Goal: Communication & Community: Participate in discussion

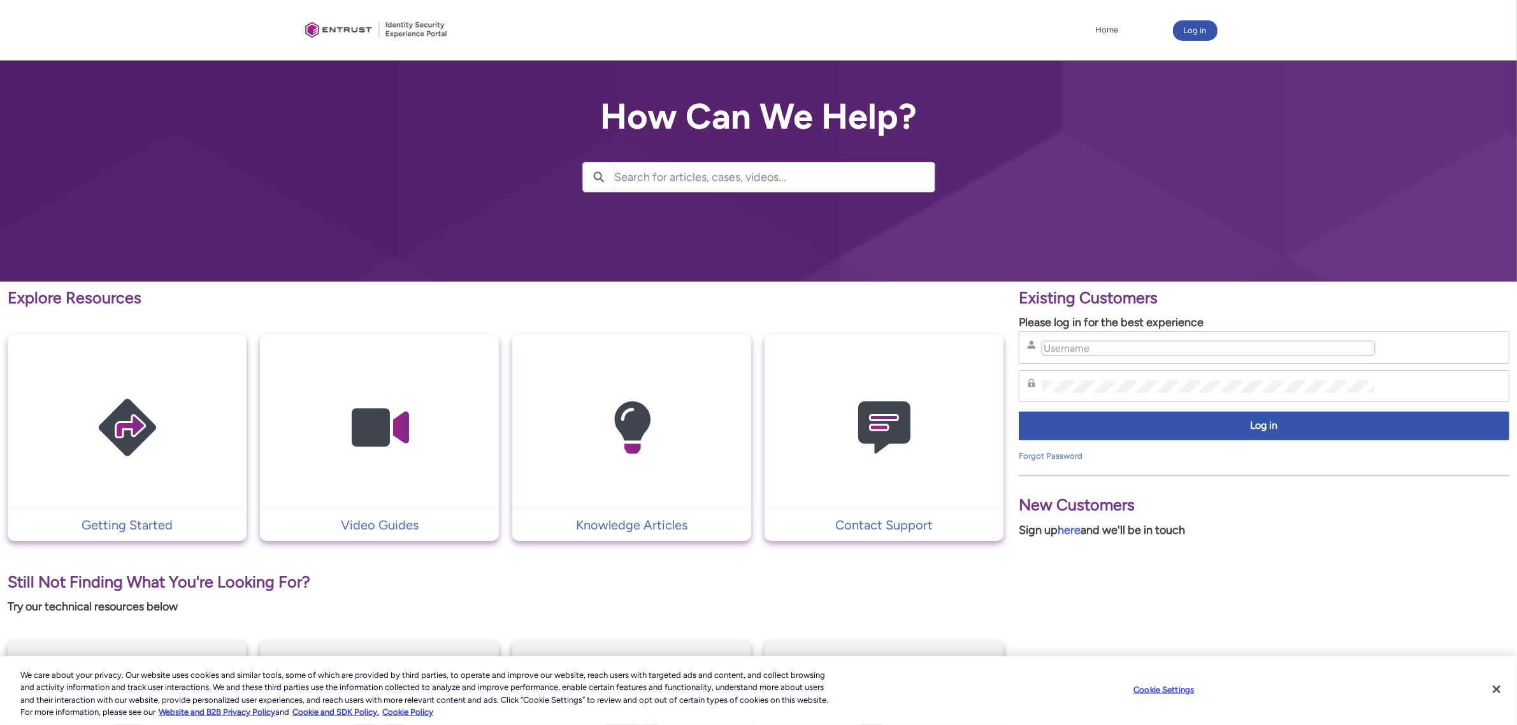
type input "[PERSON_NAME][EMAIL_ADDRESS][PERSON_NAME][DOMAIN_NAME]"
click at [1192, 34] on button "Log in" at bounding box center [1195, 30] width 45 height 20
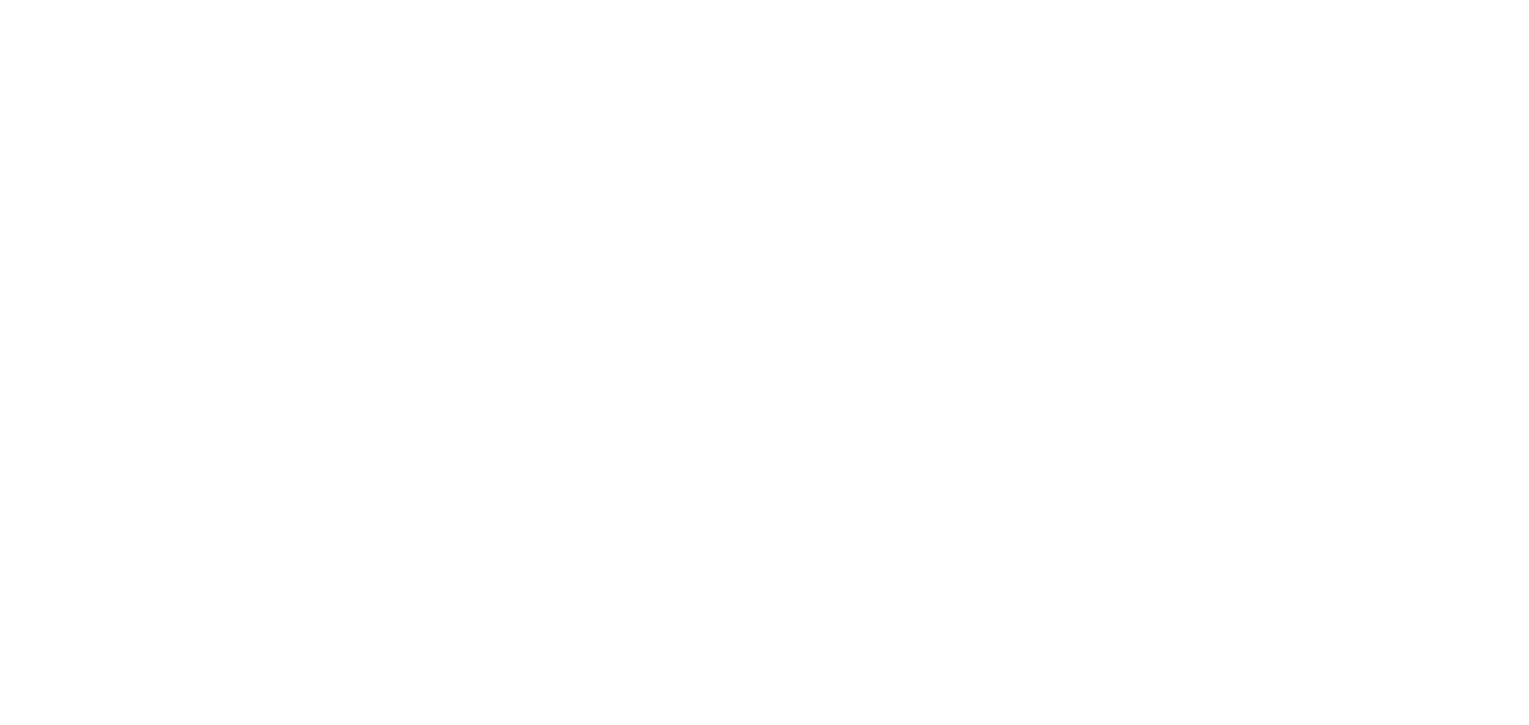
click at [1207, 0] on html "Loading × Sorry to interrupt CSS Error Refresh" at bounding box center [764, 0] width 1529 height 0
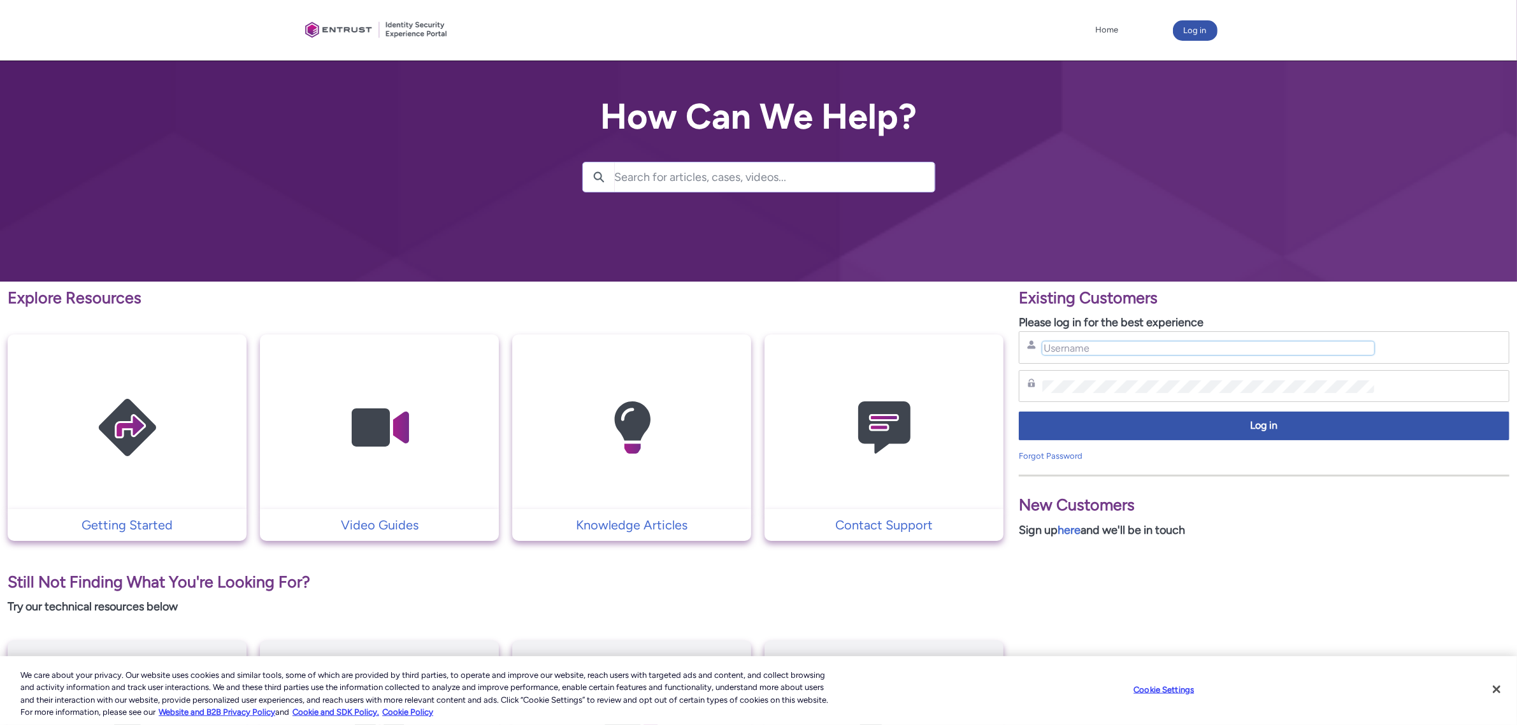
type input "[PERSON_NAME][EMAIL_ADDRESS][PERSON_NAME][DOMAIN_NAME]"
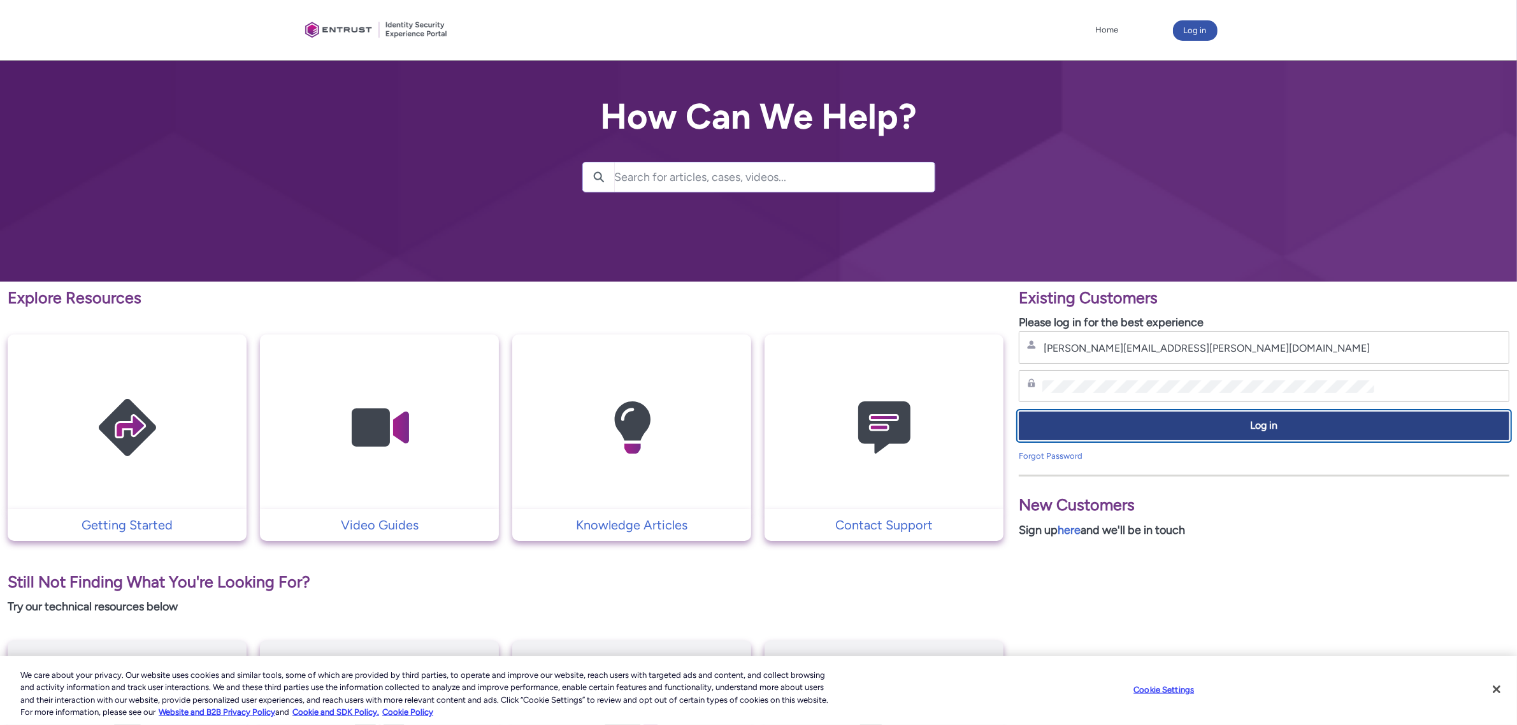
click at [1148, 418] on button "Log in" at bounding box center [1264, 425] width 490 height 29
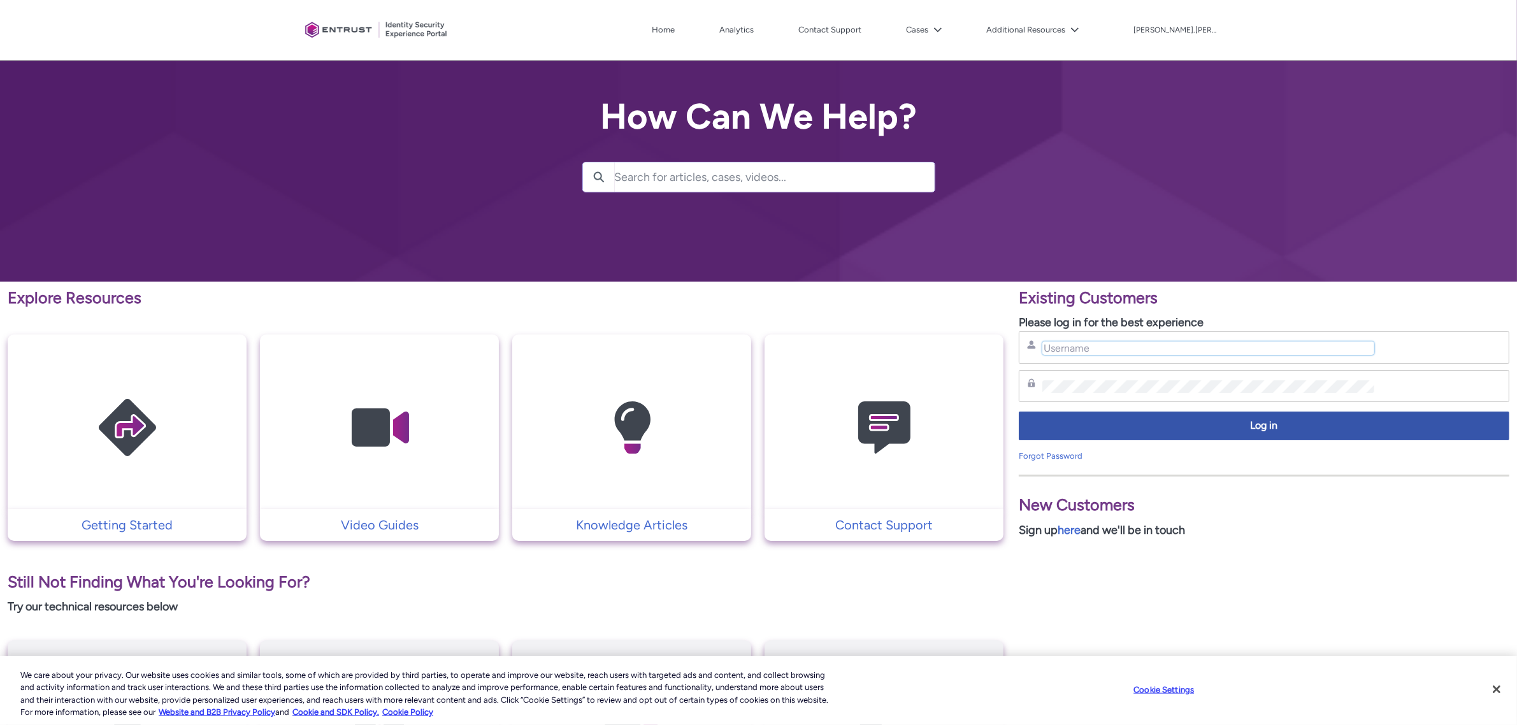
type input "[PERSON_NAME][EMAIL_ADDRESS][PERSON_NAME][DOMAIN_NAME]"
click at [945, 29] on button "Cases" at bounding box center [924, 29] width 42 height 19
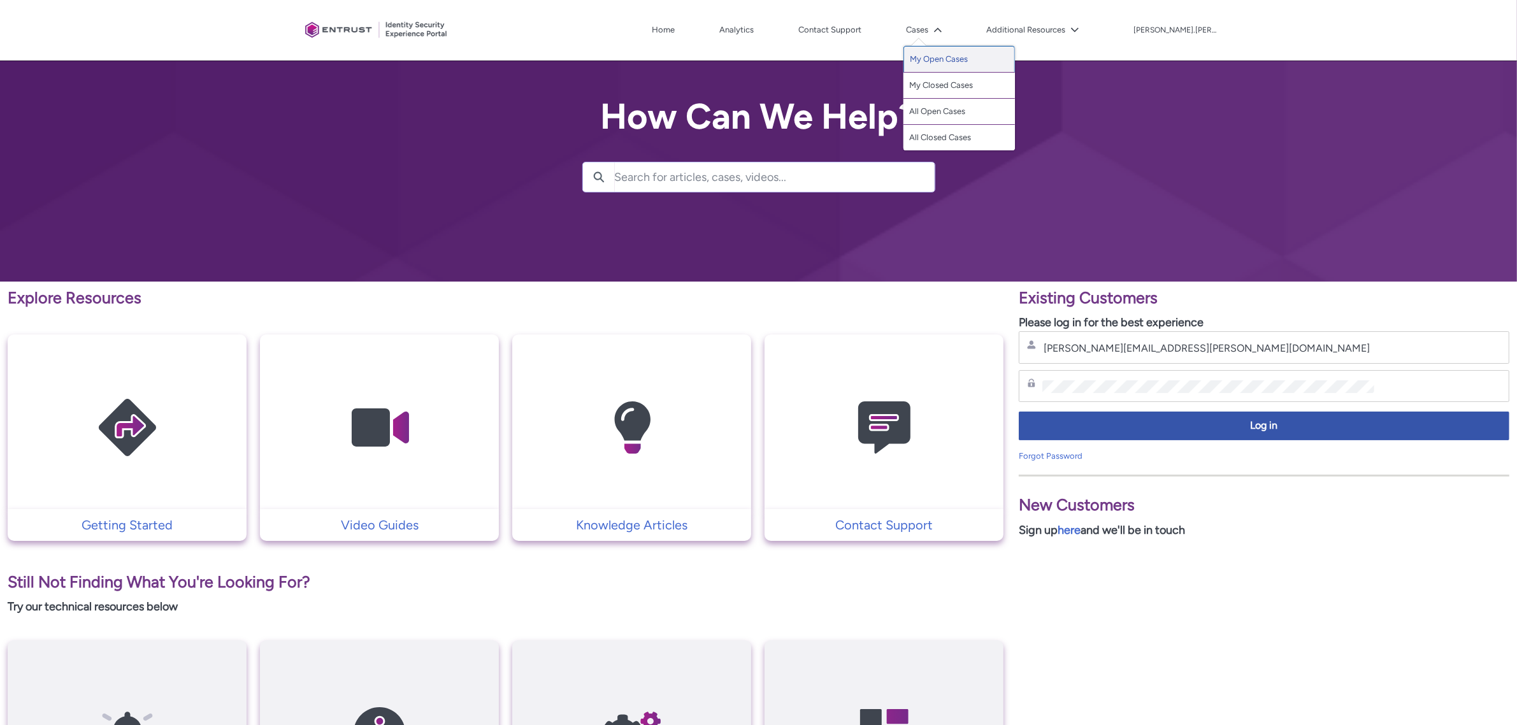
click at [982, 59] on link "My Open Cases" at bounding box center [958, 59] width 111 height 27
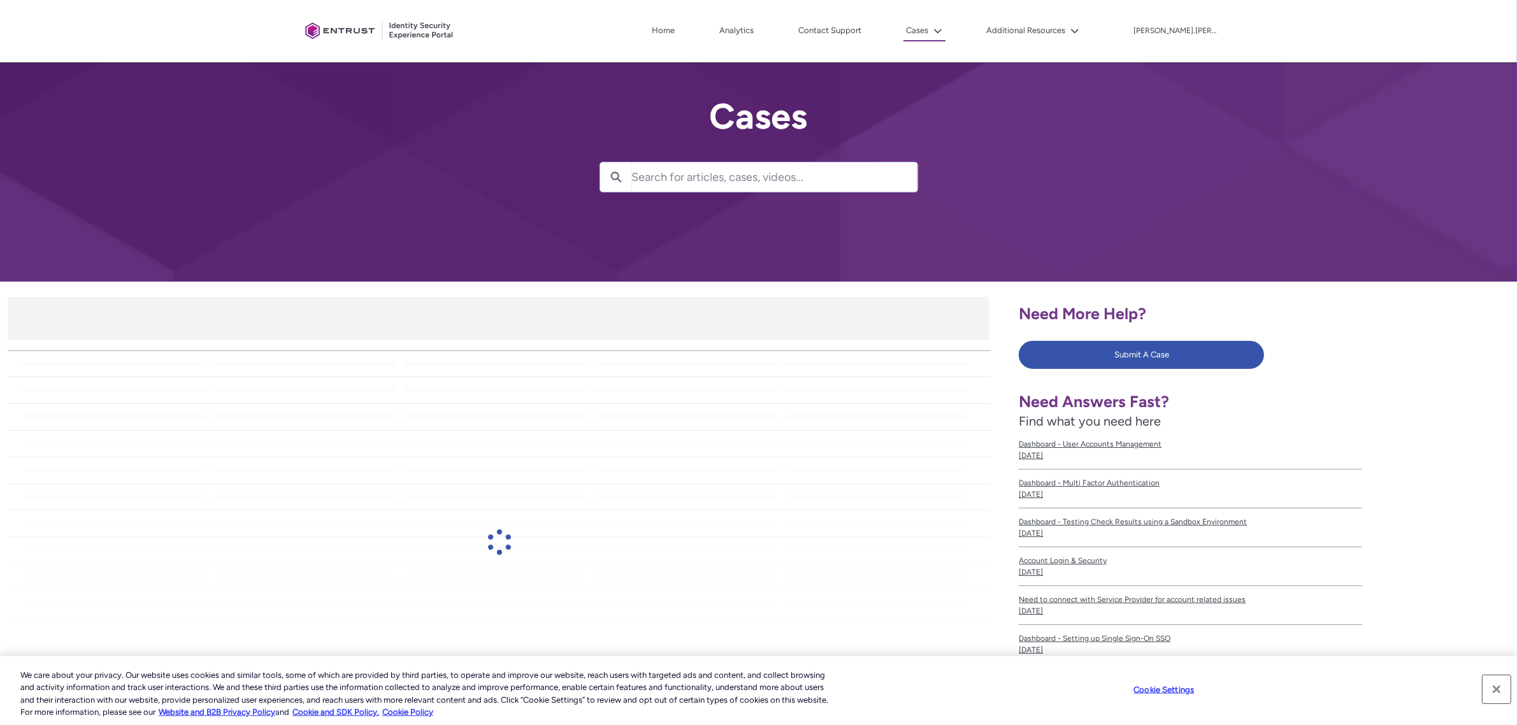
click at [1508, 691] on button "Close" at bounding box center [1496, 689] width 28 height 28
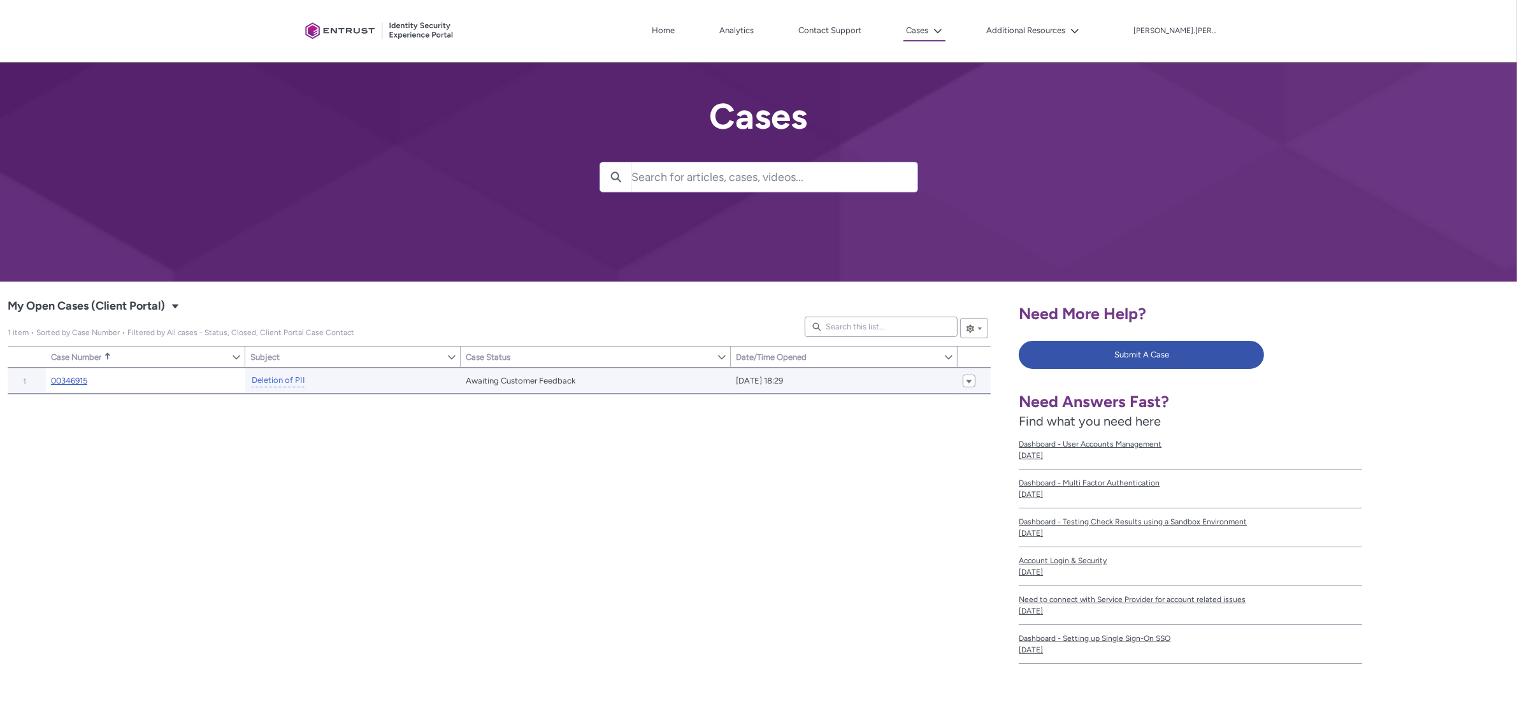
click at [67, 383] on link "00346915" at bounding box center [69, 381] width 36 height 13
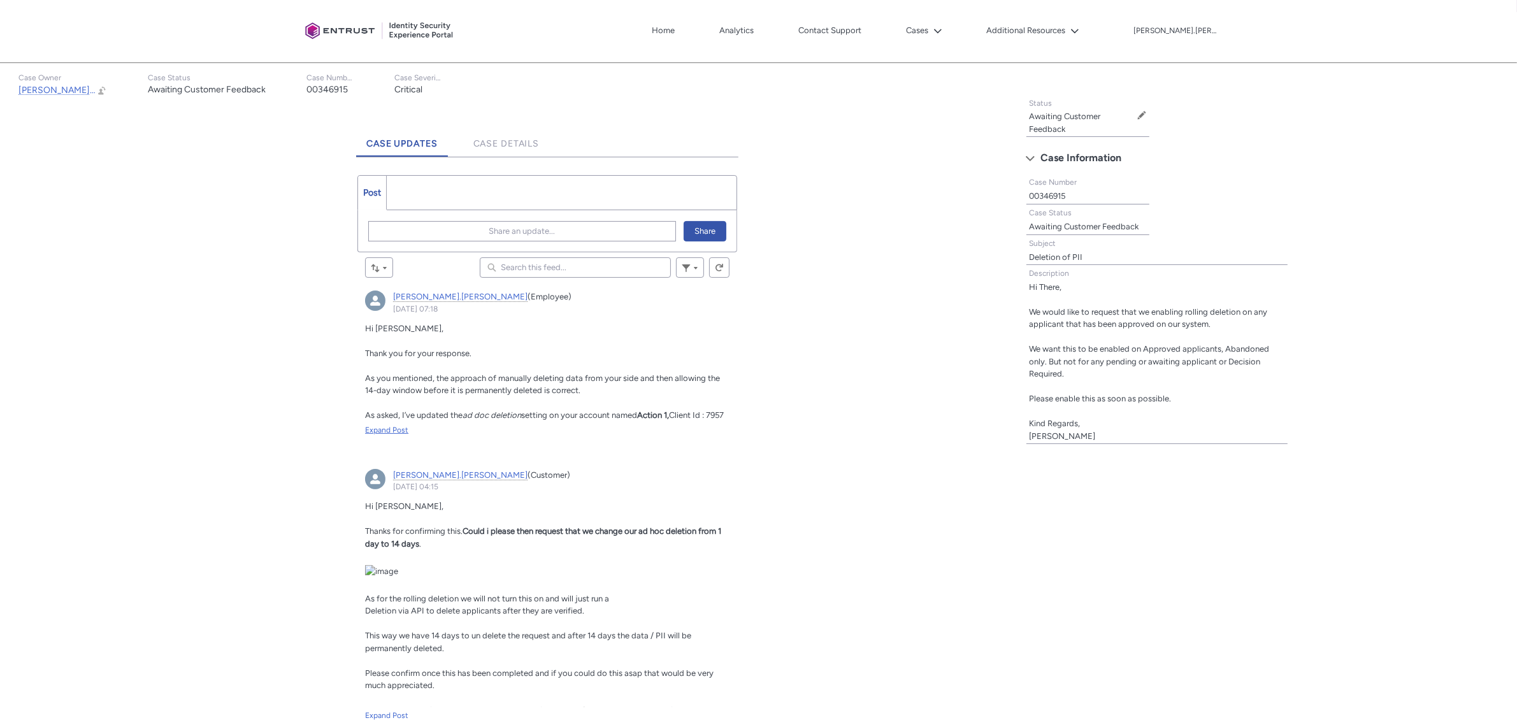
click at [387, 425] on div "Expand Post" at bounding box center [547, 429] width 364 height 11
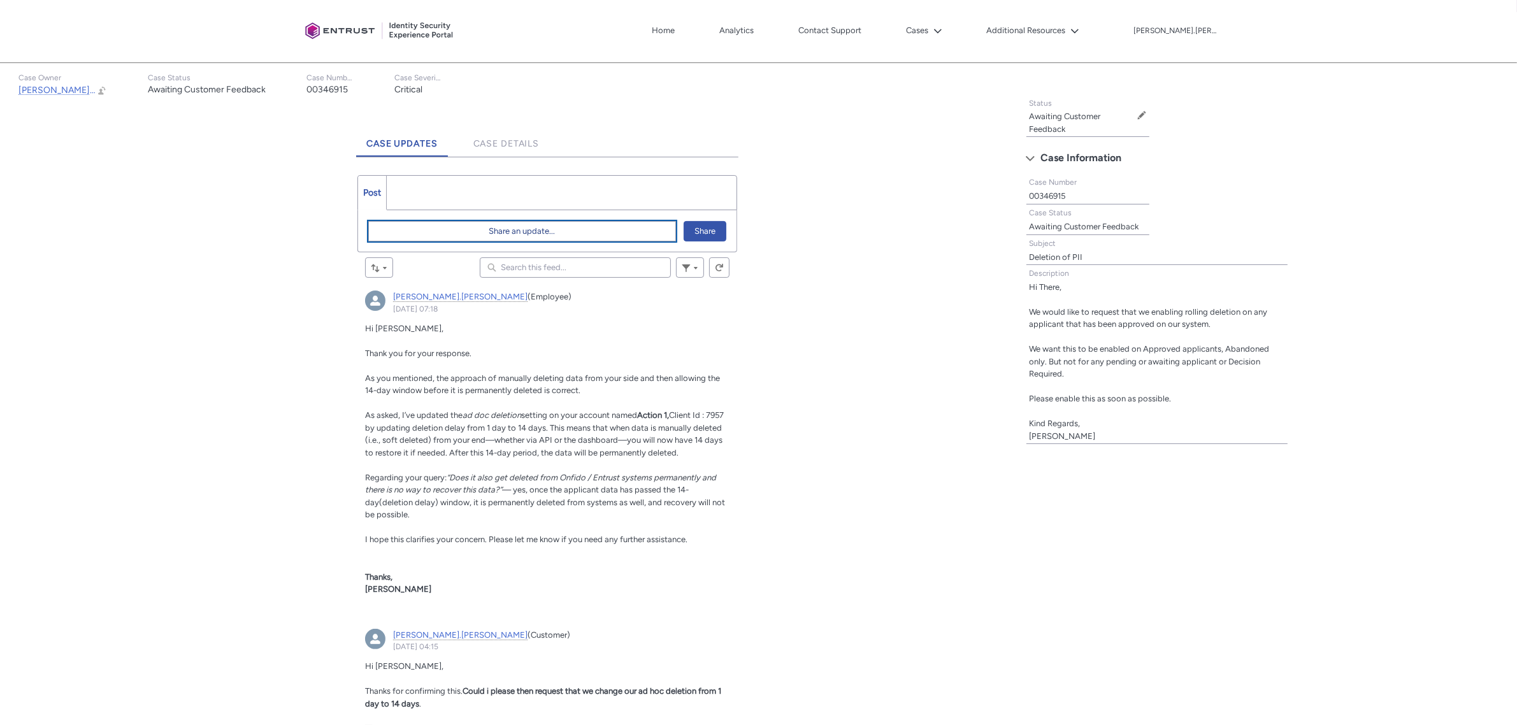
click at [517, 234] on span "Share an update..." at bounding box center [522, 231] width 66 height 19
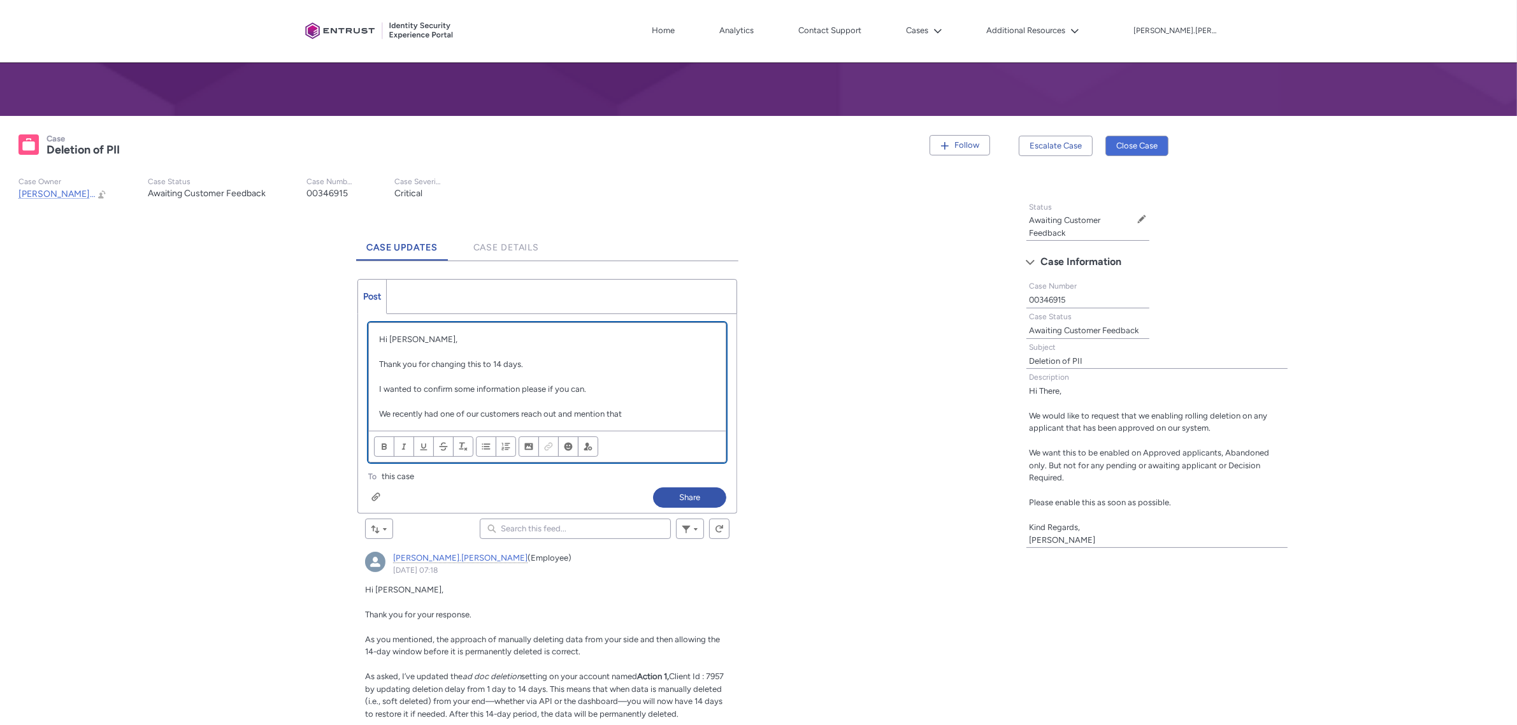
scroll to position [169, 0]
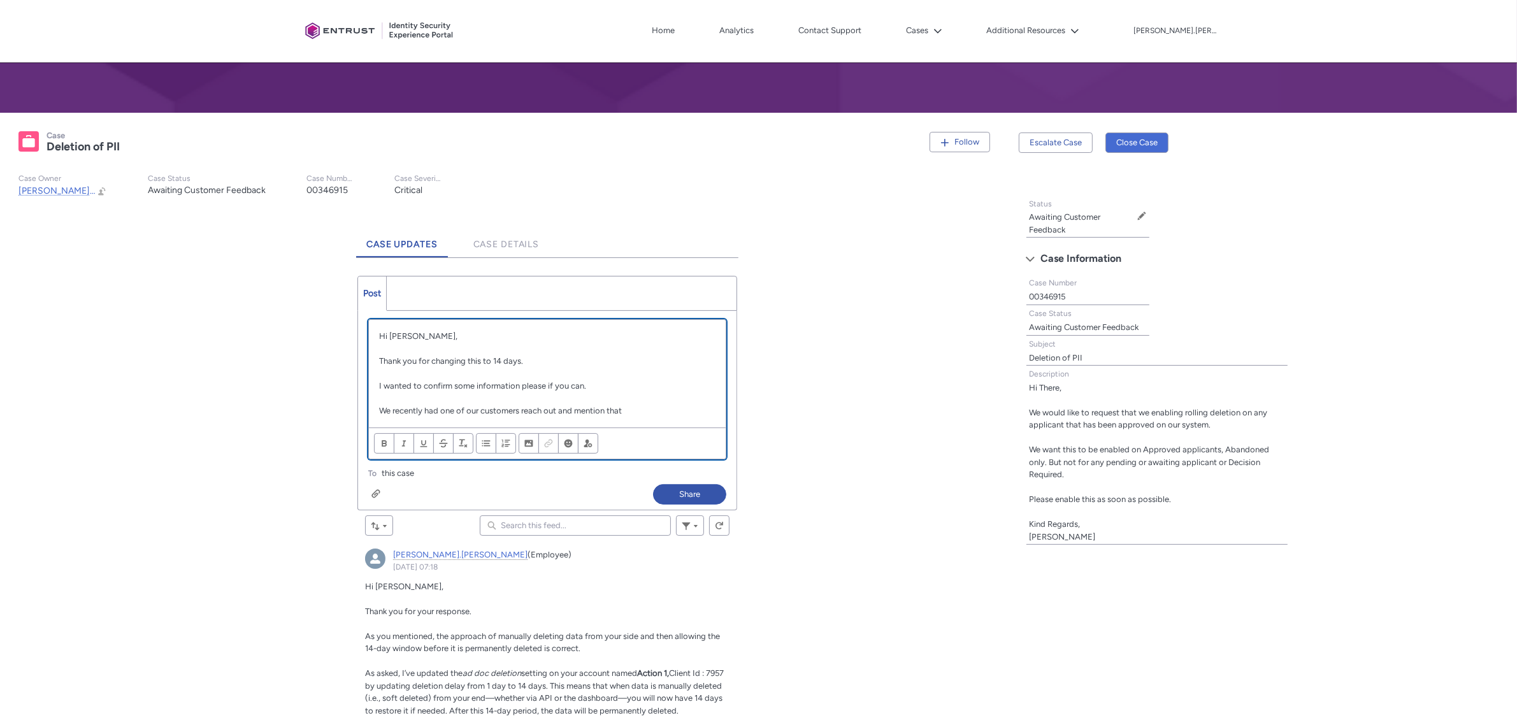
click at [422, 383] on p "I wanted to confirm some information please if you can." at bounding box center [547, 386] width 336 height 13
click at [515, 400] on p "Chatter Publisher" at bounding box center [547, 398] width 336 height 13
click at [645, 412] on p "We recently had one of our customers reach out and mention that" at bounding box center [547, 410] width 336 height 13
drag, startPoint x: 440, startPoint y: 414, endPoint x: 661, endPoint y: 415, distance: 221.0
click at [661, 415] on p "We recently had one of our customers reach out and mention that" at bounding box center [547, 410] width 336 height 13
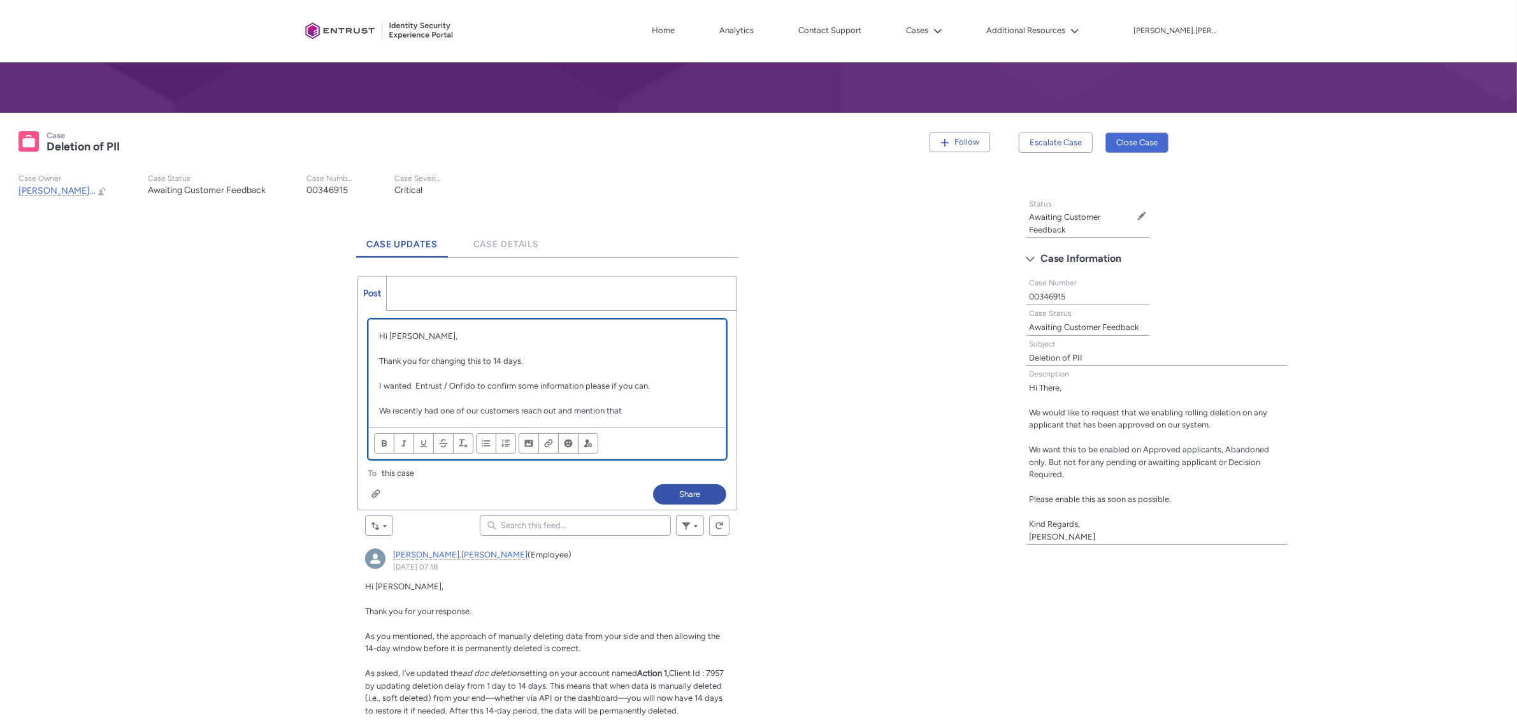
click at [661, 415] on p "We recently had one of our customers reach out and mention that" at bounding box center [547, 410] width 336 height 13
drag, startPoint x: 436, startPoint y: 403, endPoint x: 639, endPoint y: 411, distance: 202.7
click at [639, 411] on div "Hi [PERSON_NAME], Thank you for changing this to 14 days. I wanted Entrust / On…" at bounding box center [547, 374] width 357 height 108
click at [639, 411] on p "We recently had one of our customers reach out and mention that" at bounding box center [547, 410] width 336 height 13
drag, startPoint x: 443, startPoint y: 399, endPoint x: 645, endPoint y: 409, distance: 202.1
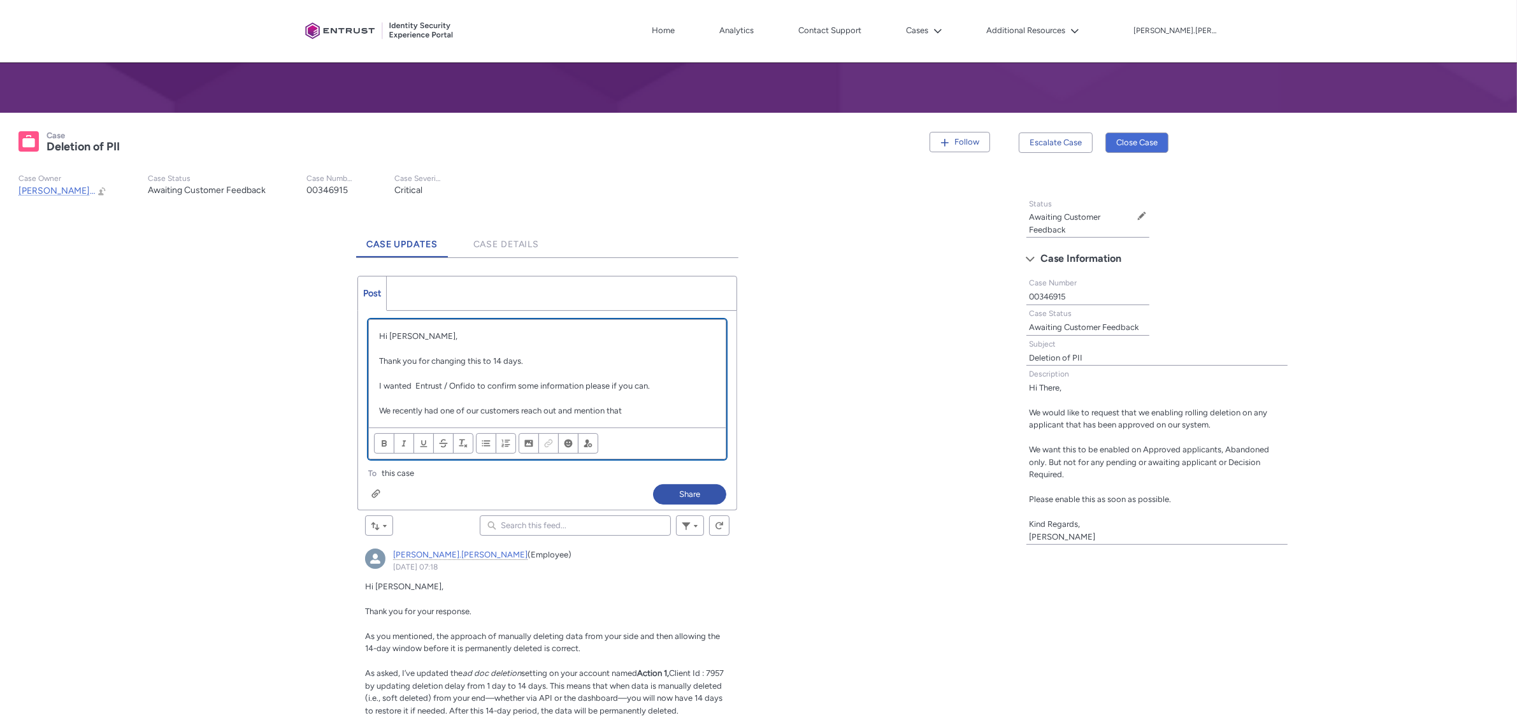
click at [645, 409] on div "Hi [PERSON_NAME], Thank you for changing this to 14 days. I wanted Entrust / On…" at bounding box center [547, 374] width 357 height 108
click at [645, 409] on p "We recently had one of our customers reach out and mention that" at bounding box center [547, 410] width 336 height 13
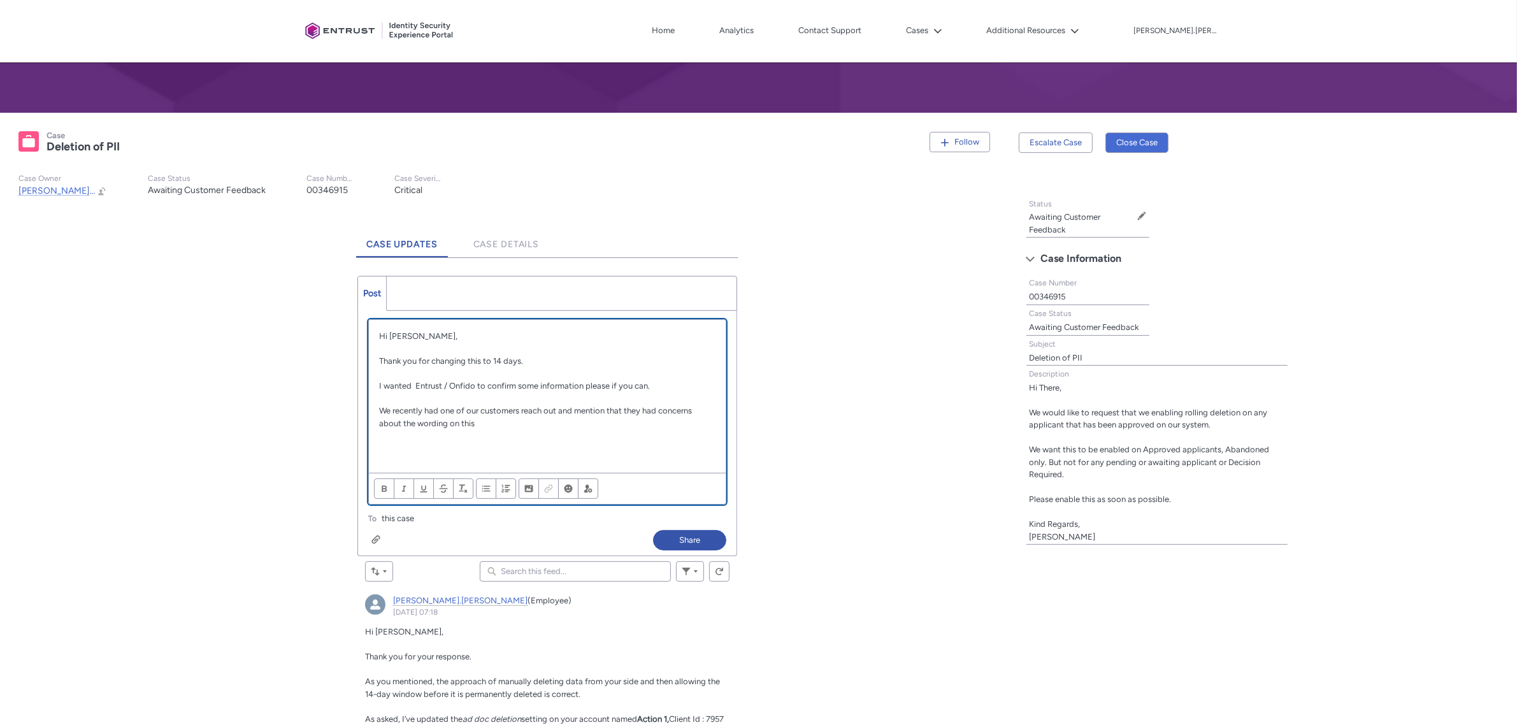
scroll to position [5, 0]
paste div "Chatter Publisher"
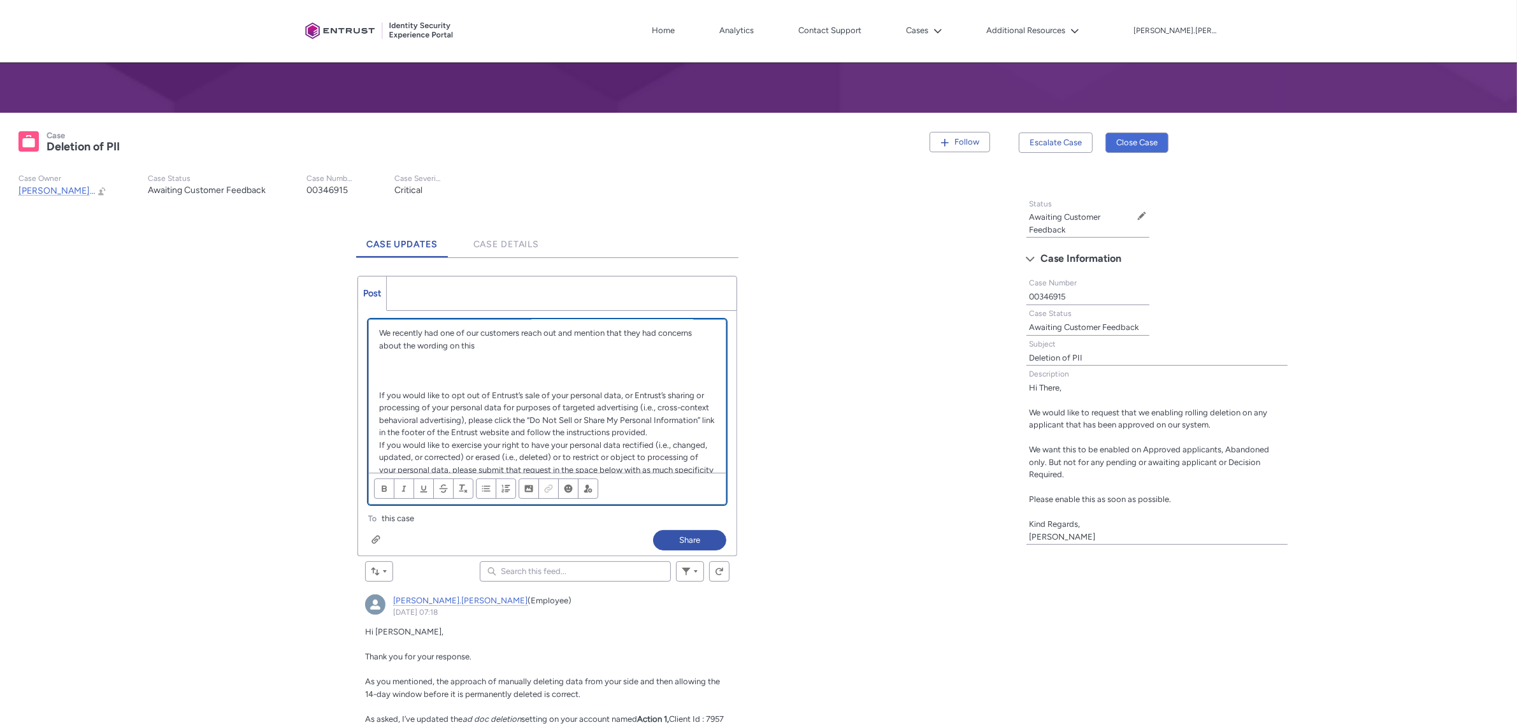
scroll to position [76, 0]
click at [450, 378] on p "Chatter Publisher" at bounding box center [547, 384] width 336 height 13
click at [462, 369] on p "Chatter Publisher" at bounding box center [547, 372] width 336 height 13
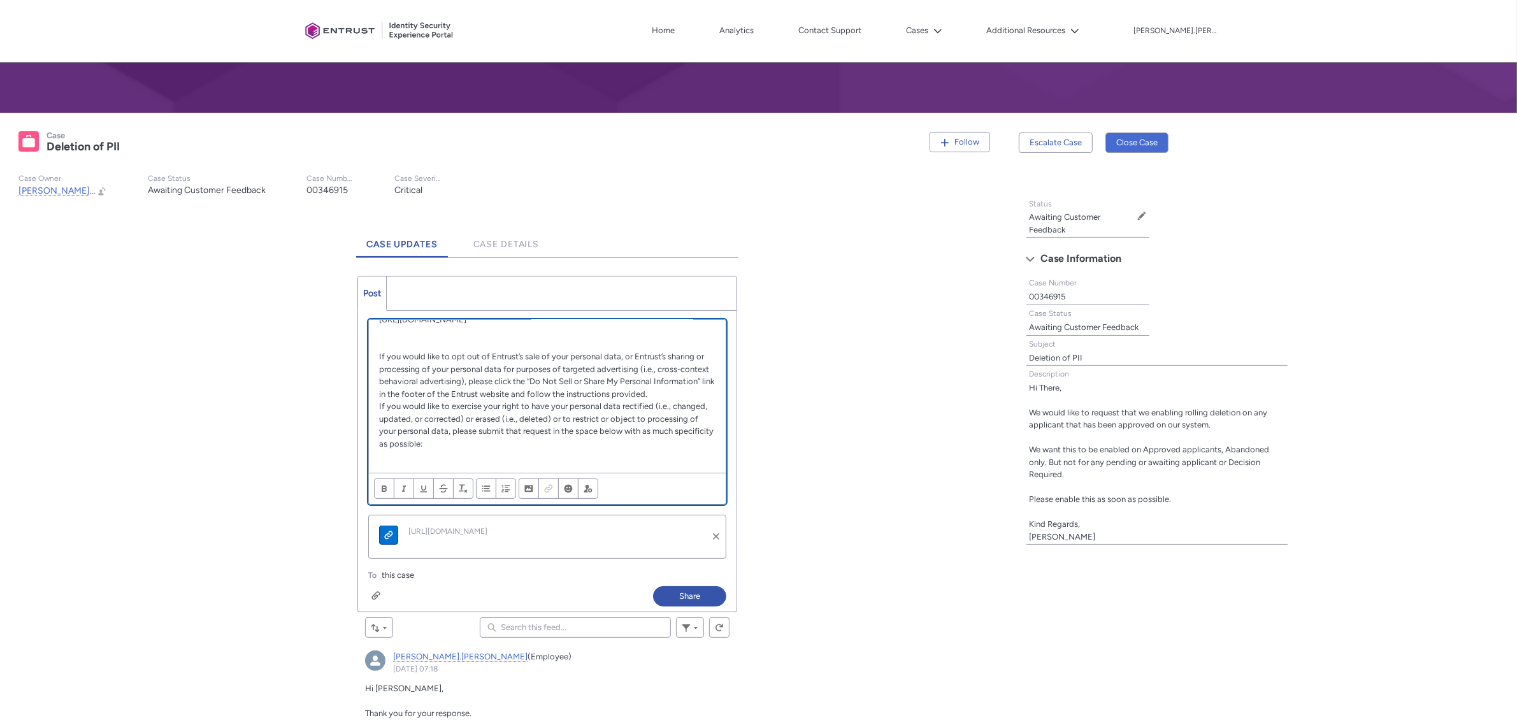
scroll to position [153, 0]
click at [427, 395] on p "If you would like to opt out of Entrust’s sale of your personal data, or Entrus…" at bounding box center [547, 375] width 336 height 50
click at [535, 440] on p "If you would like to exercise your right to have your personal data rectified (…" at bounding box center [547, 426] width 336 height 50
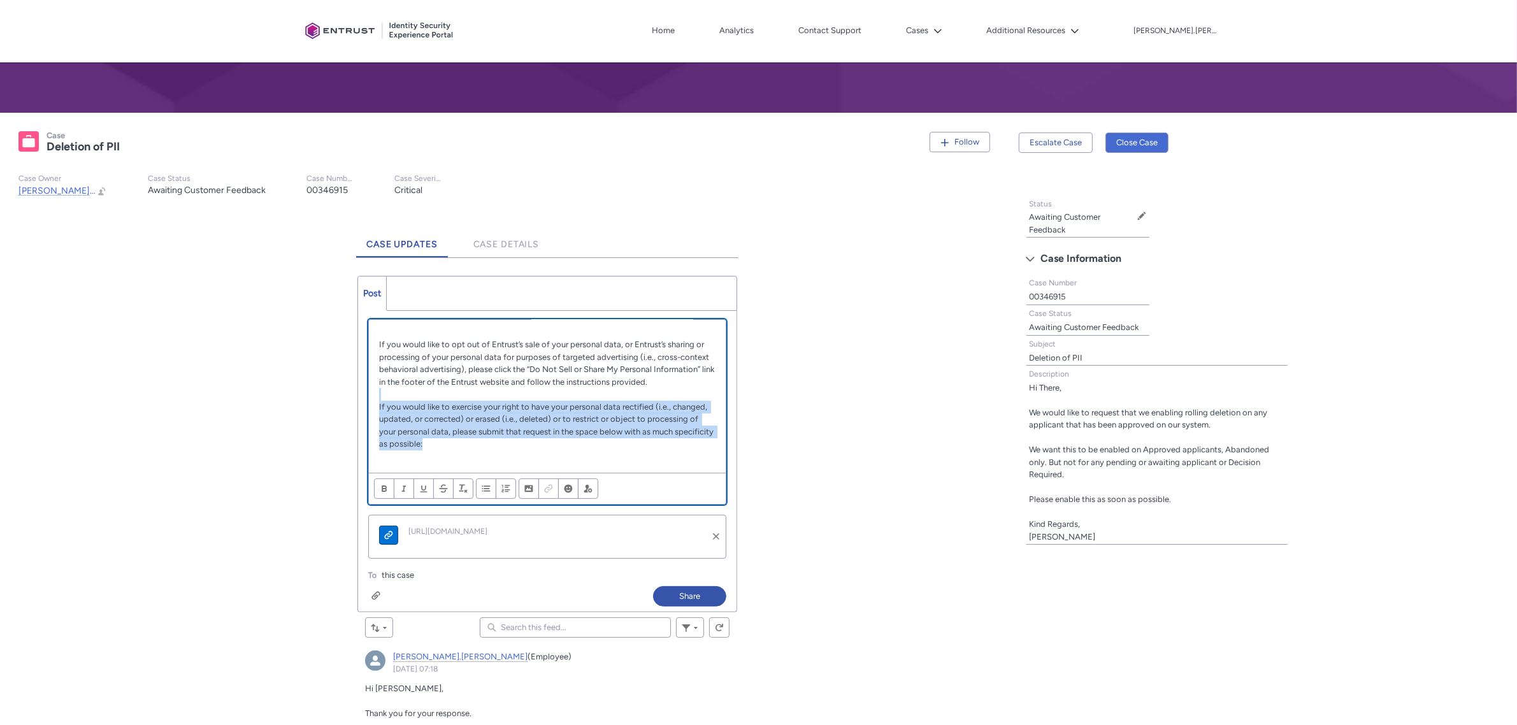
drag, startPoint x: 535, startPoint y: 440, endPoint x: 369, endPoint y: 397, distance: 171.2
click at [369, 396] on div "Hi [PERSON_NAME], Thank you for changing this to 14 days. I wanted Entrust / On…" at bounding box center [547, 396] width 357 height 153
click at [527, 446] on p "If you would like to exercise your right to have your personal data rectified (…" at bounding box center [547, 426] width 336 height 50
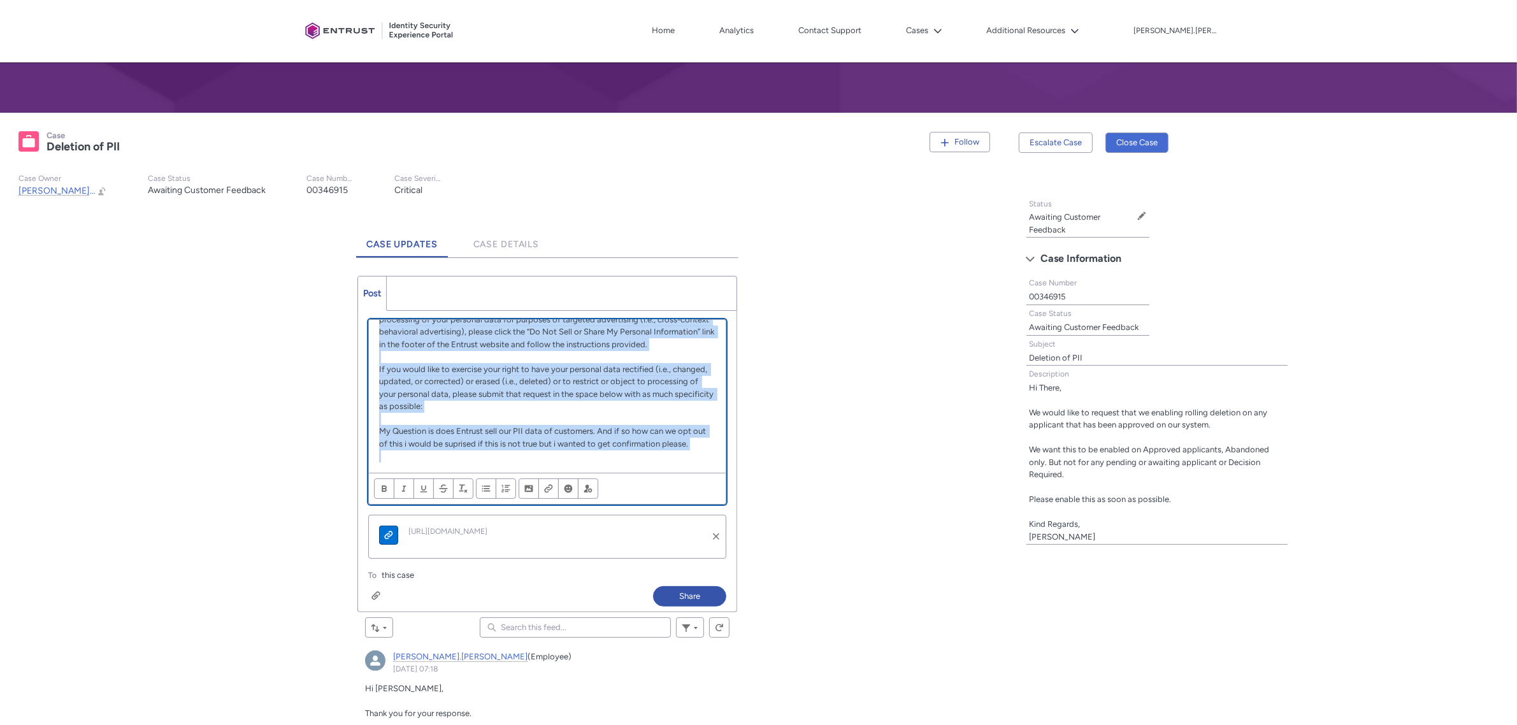
scroll to position [11, 0]
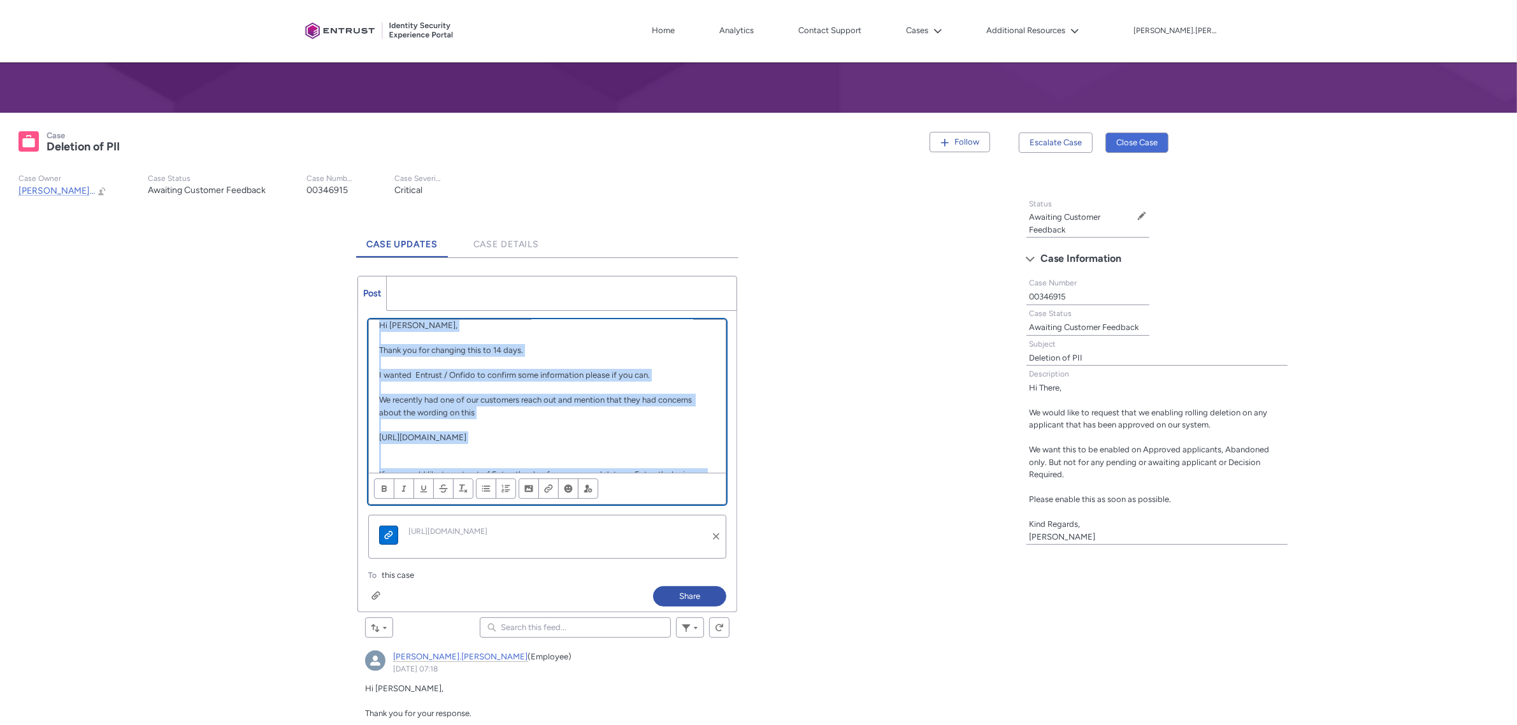
copy div "Lo Ipsumdol, Sitam con adi elitsedd eius te 47 inci. U labore Etdolor / Magnaa …"
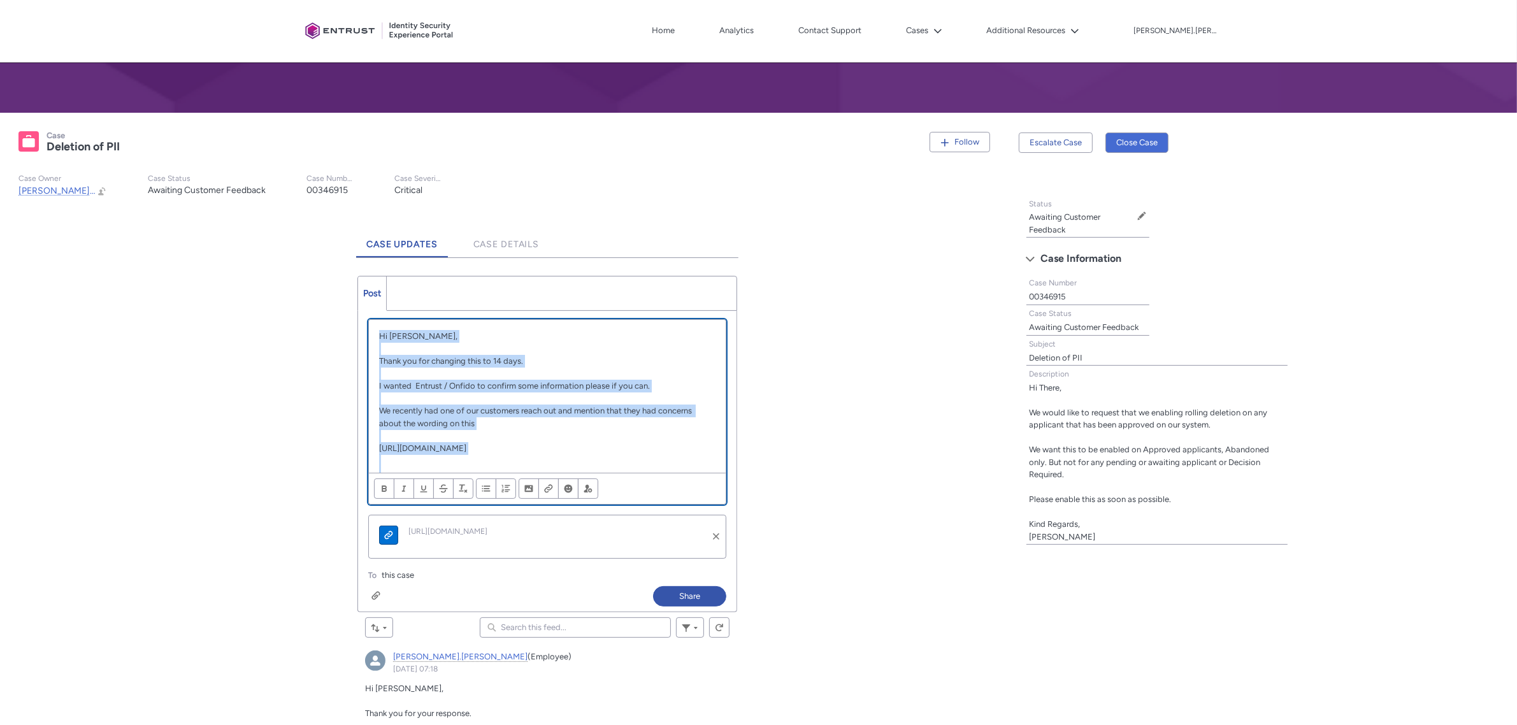
scroll to position [203, 0]
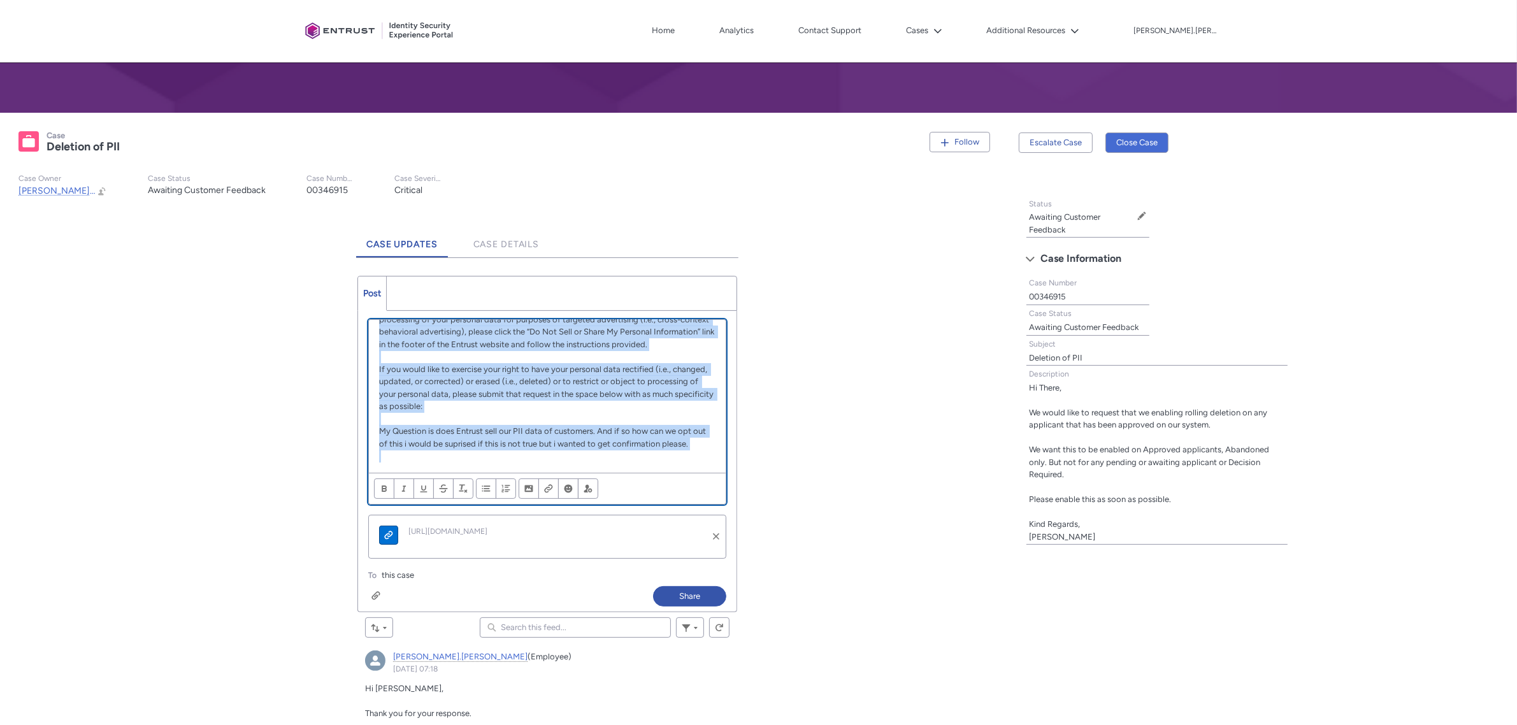
copy div "Lo Ipsumdol, Sitam con adi elitsedd eius te 47 inci. U labore Etdolor / Magnaa …"
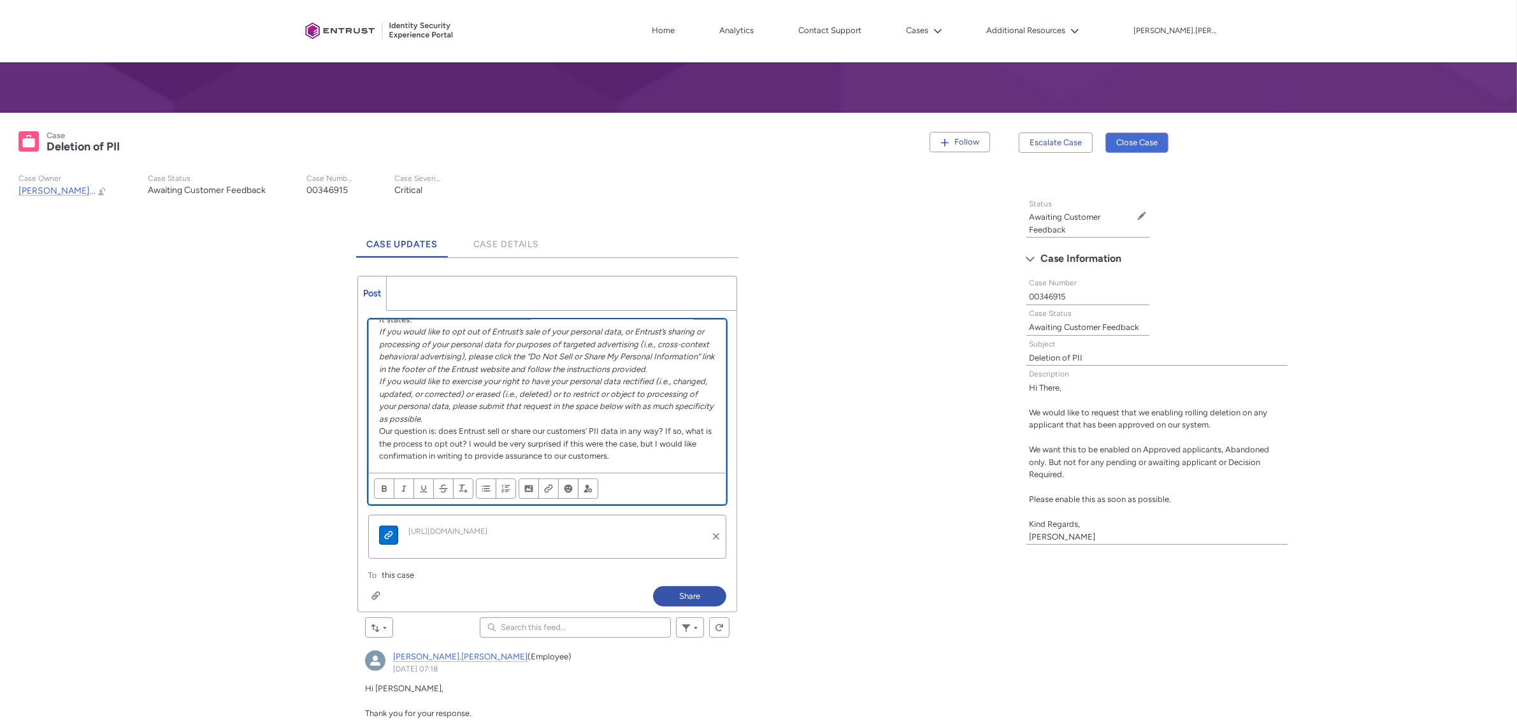
scroll to position [0, 0]
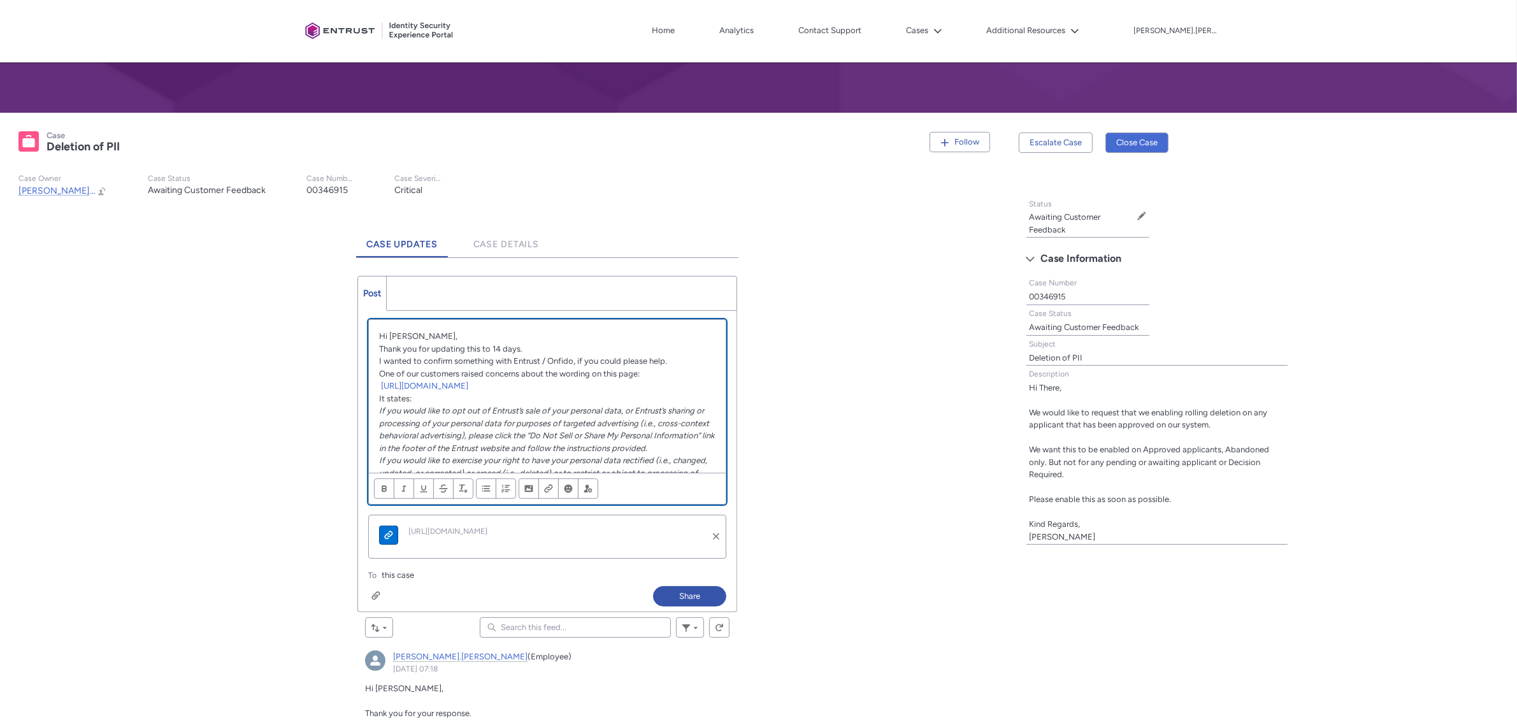
click at [514, 341] on p "Hi [PERSON_NAME]," at bounding box center [547, 336] width 336 height 13
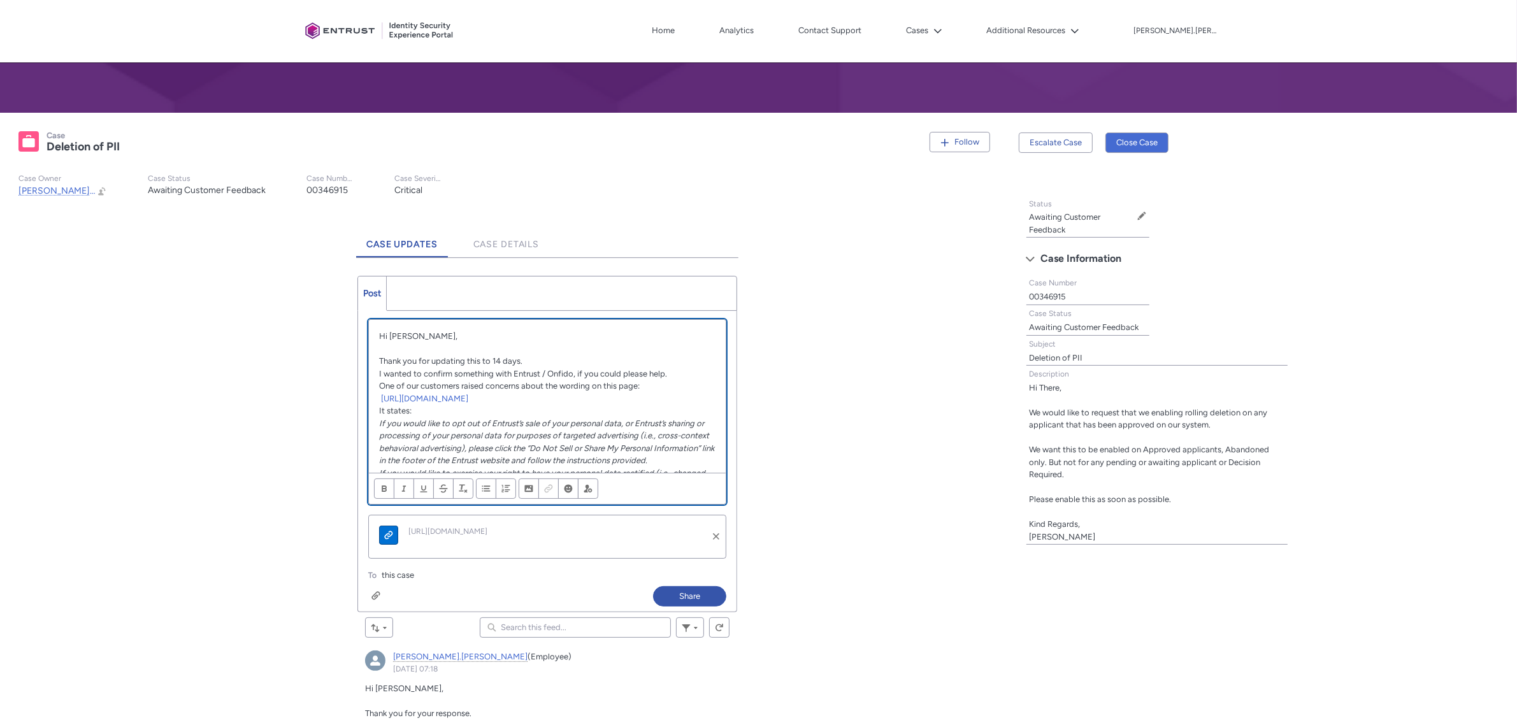
click at [533, 362] on p "Thank you for updating this to 14 days." at bounding box center [547, 361] width 336 height 13
click at [536, 417] on p "[URL][DOMAIN_NAME]" at bounding box center [547, 410] width 336 height 13
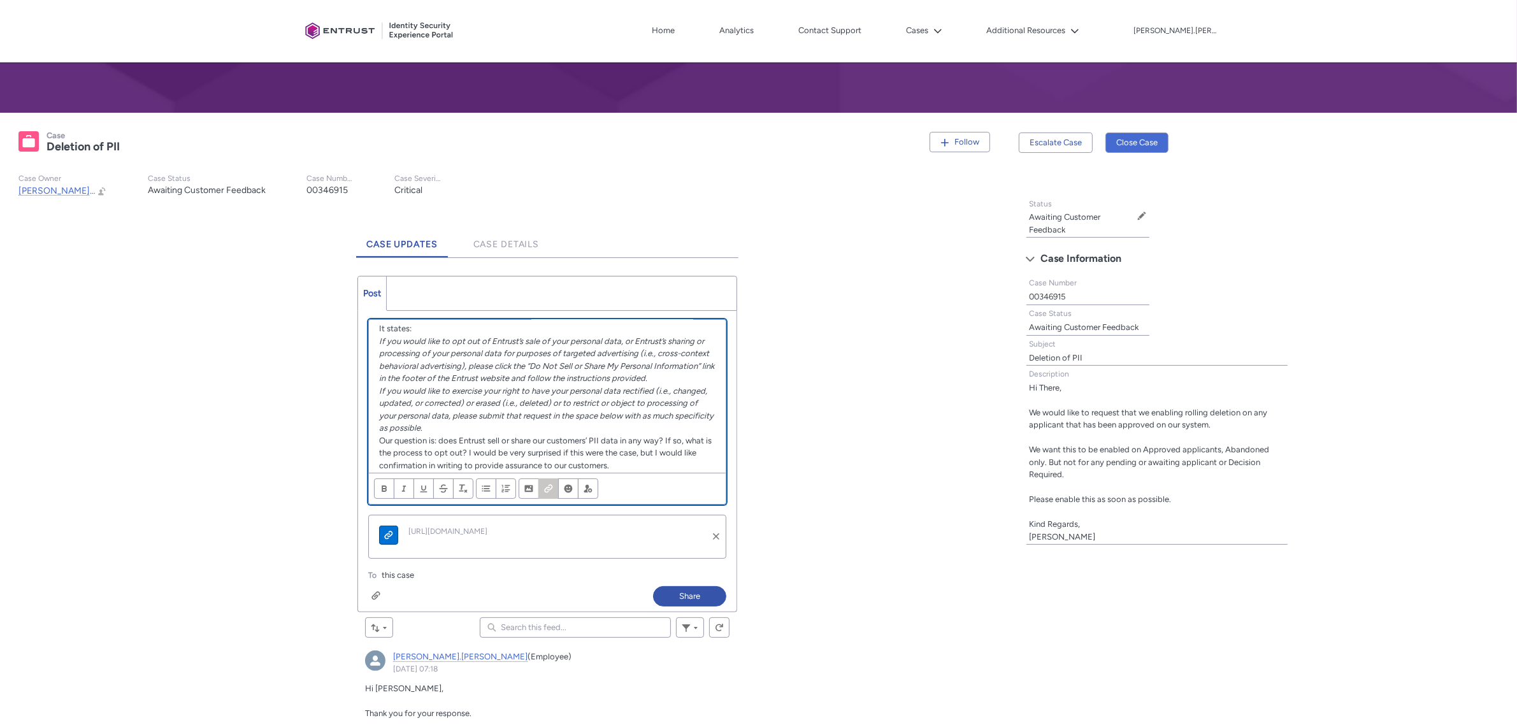
scroll to position [108, 0]
click at [526, 408] on p "If you would like to exercise your right to have your personal data rectified (…" at bounding box center [547, 408] width 336 height 50
click at [520, 383] on p "If you would like to opt out of Entrust’s sale of your personal data, or Entrus…" at bounding box center [547, 359] width 336 height 50
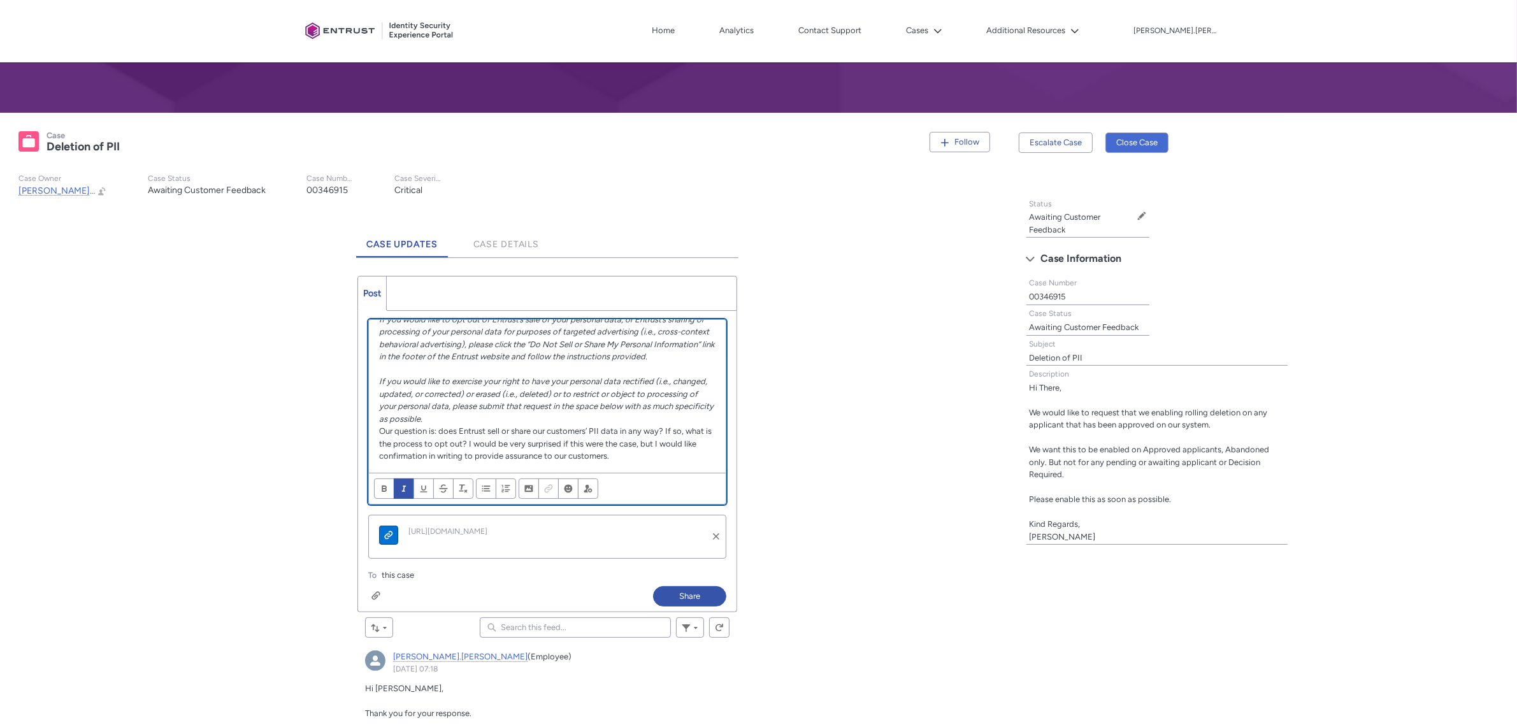
click at [510, 417] on p "If you would like to exercise your right to have your personal data rectified (…" at bounding box center [547, 400] width 336 height 50
click at [682, 462] on p "Our question is: does Entrust sell or share our customers’ PII data in any way?…" at bounding box center [547, 444] width 336 height 38
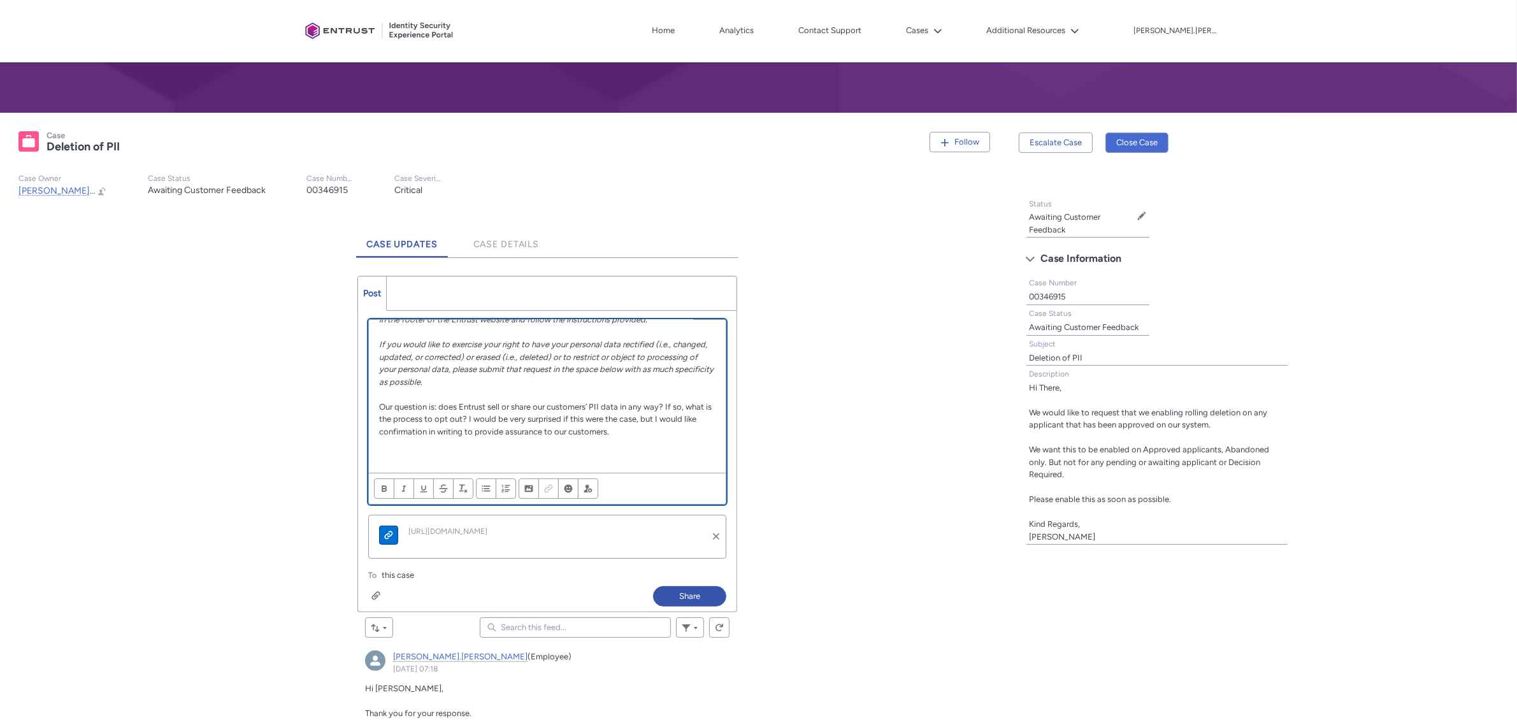
scroll to position [190, 0]
drag, startPoint x: 431, startPoint y: 401, endPoint x: 673, endPoint y: 449, distance: 246.1
click at [673, 449] on div "Hi [PERSON_NAME], Thank you for updating this to 14 days. I wanted to confirm s…" at bounding box center [547, 396] width 357 height 153
click at [673, 449] on p "Chatter Publisher" at bounding box center [547, 444] width 336 height 13
drag, startPoint x: 521, startPoint y: 395, endPoint x: 656, endPoint y: 459, distance: 149.3
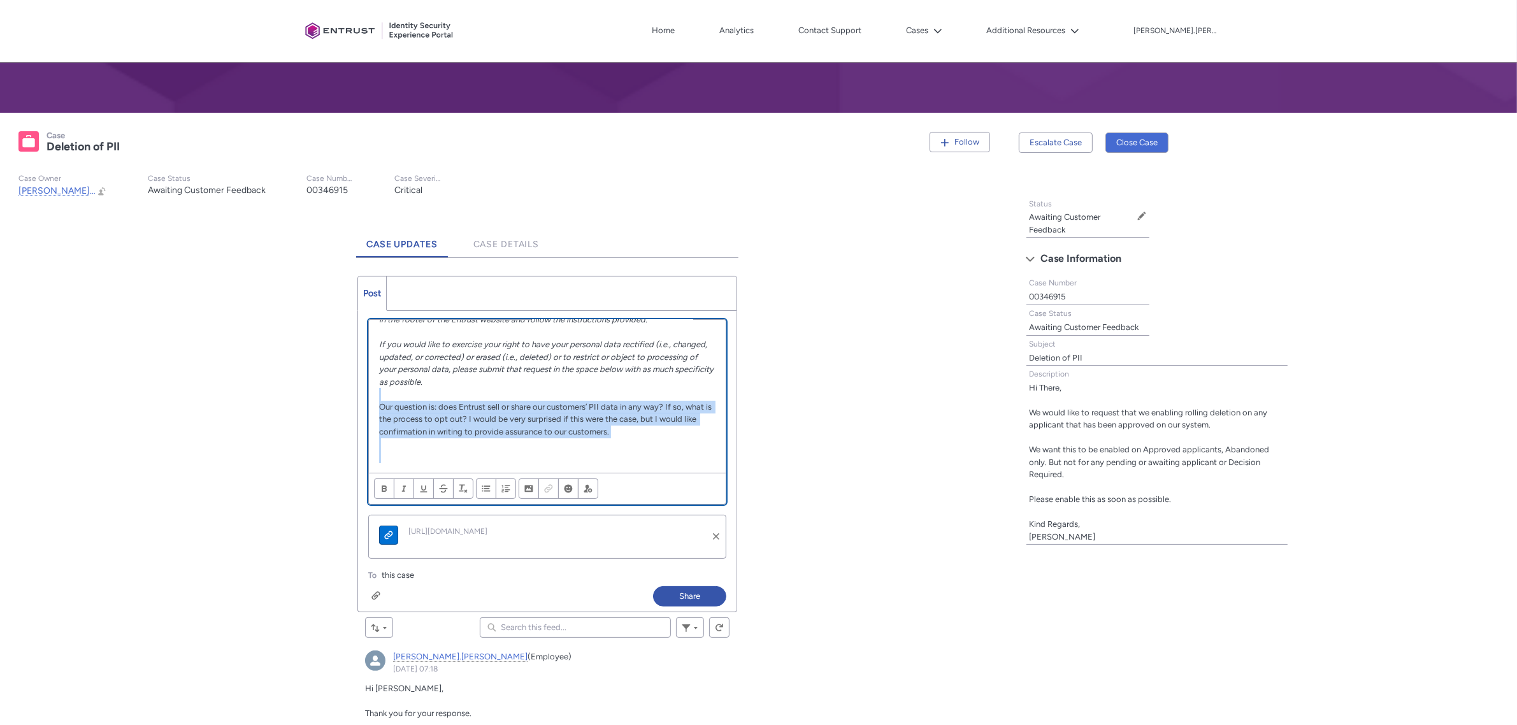
click at [656, 459] on div "Hi [PERSON_NAME], Thank you for updating this to 14 days. I wanted to confirm s…" at bounding box center [547, 396] width 357 height 153
click at [656, 459] on p "Chatter Publisher" at bounding box center [547, 456] width 336 height 13
drag, startPoint x: 470, startPoint y: 411, endPoint x: 644, endPoint y: 447, distance: 177.5
click at [644, 447] on div "Hi [PERSON_NAME], Thank you for updating this to 14 days. I wanted to confirm s…" at bounding box center [547, 396] width 357 height 153
click at [645, 447] on p "Chatter Publisher" at bounding box center [547, 444] width 336 height 13
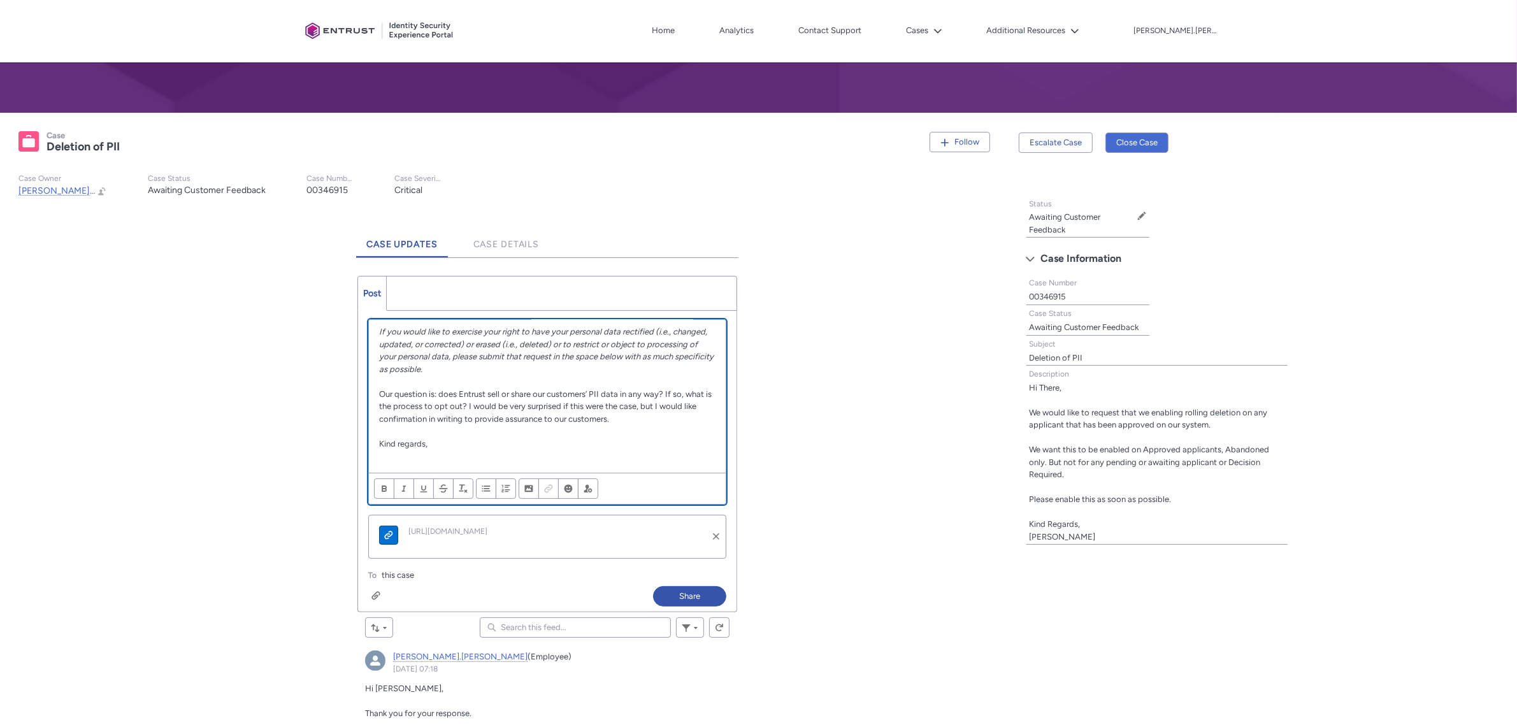
scroll to position [192, 0]
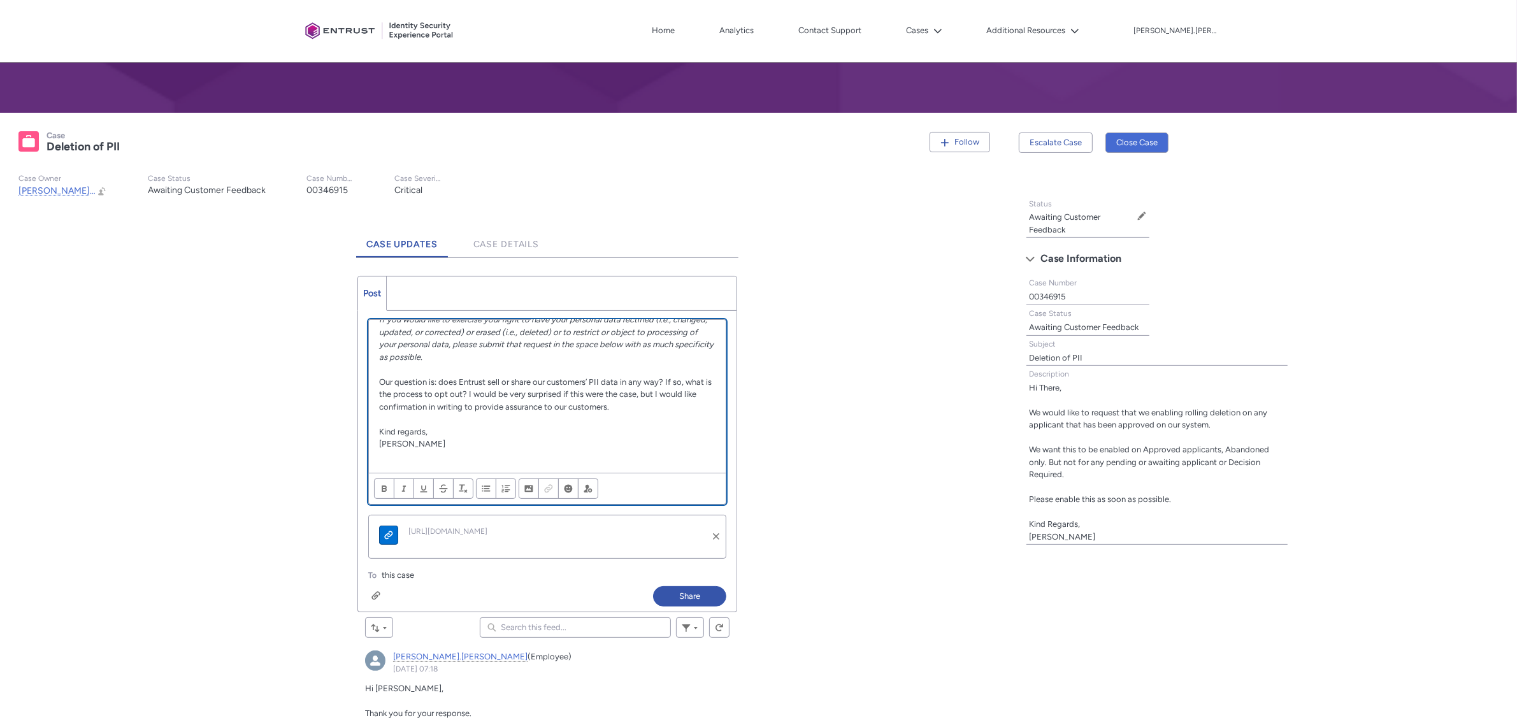
click at [655, 413] on p "Our question is: does Entrust sell or share our customers’ PII data in any way?…" at bounding box center [547, 395] width 336 height 38
click at [674, 413] on p "Our question is: does Entrust sell or share our customers’ PII data in any way?…" at bounding box center [547, 395] width 336 height 38
click at [696, 596] on button "Share" at bounding box center [689, 596] width 73 height 20
